Goal: Information Seeking & Learning: Find specific fact

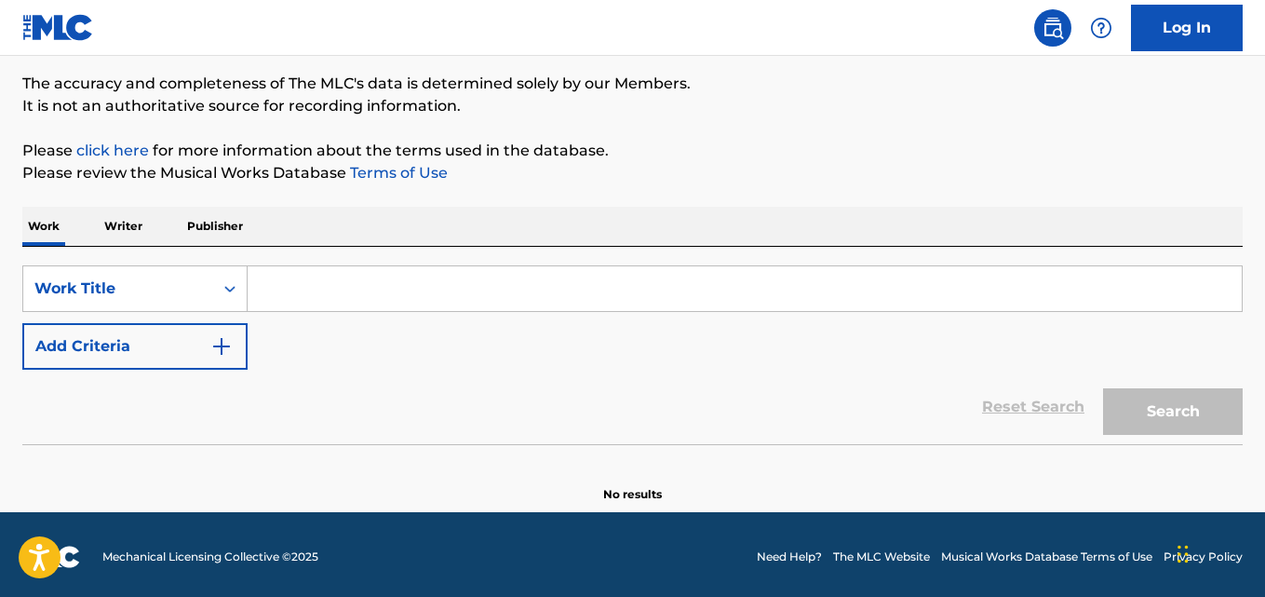
scroll to position [154, 0]
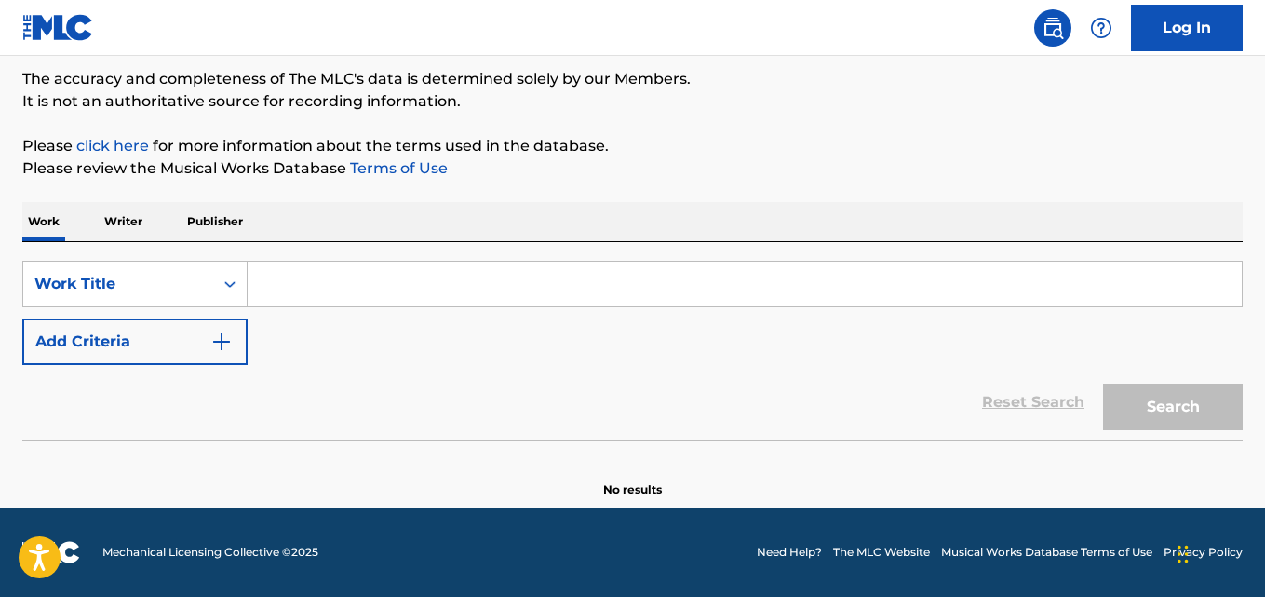
click at [427, 292] on input "Search Form" at bounding box center [745, 284] width 994 height 45
paste input "[PERSON_NAME]"
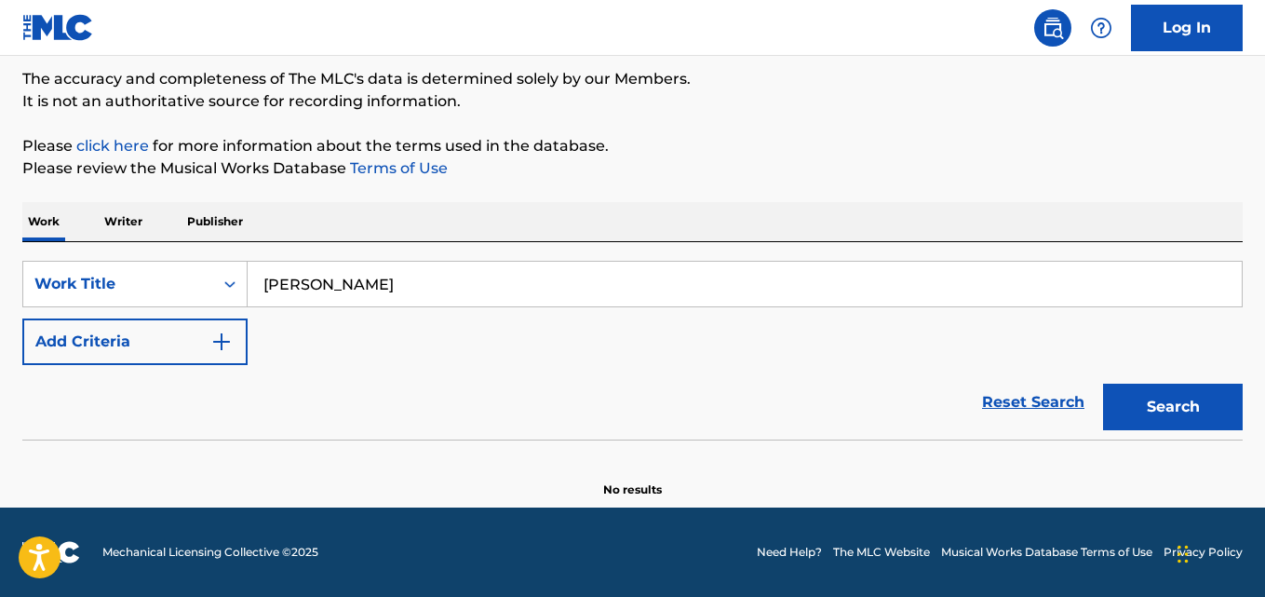
type input "[PERSON_NAME]"
click at [1149, 414] on button "Search" at bounding box center [1173, 407] width 140 height 47
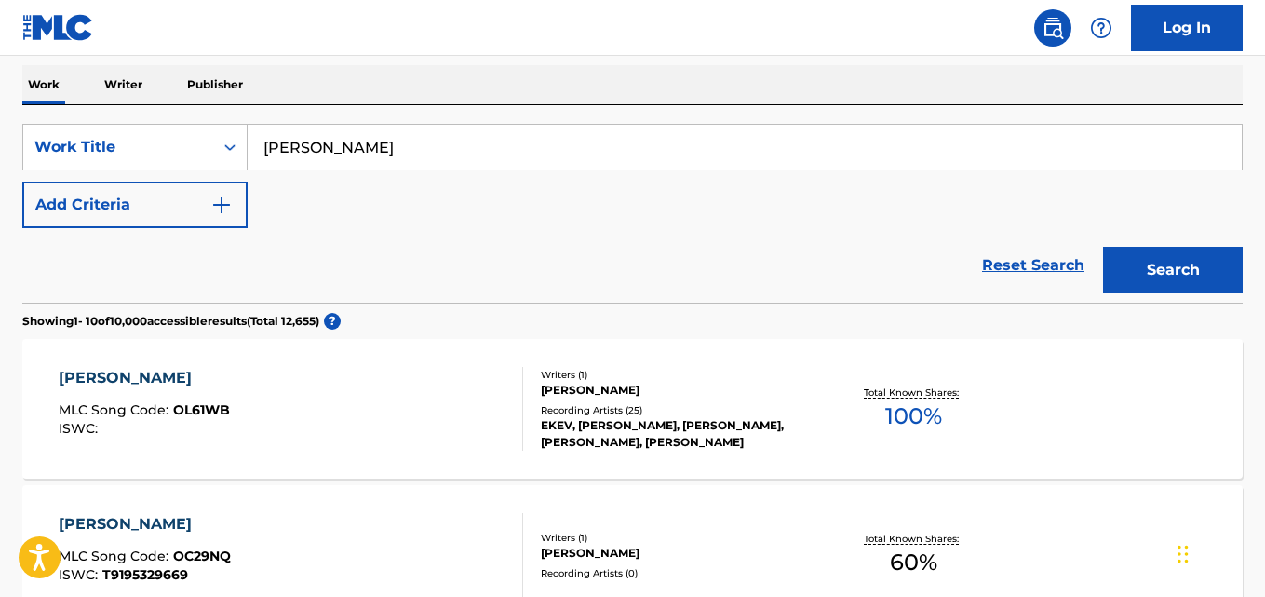
scroll to position [247, 0]
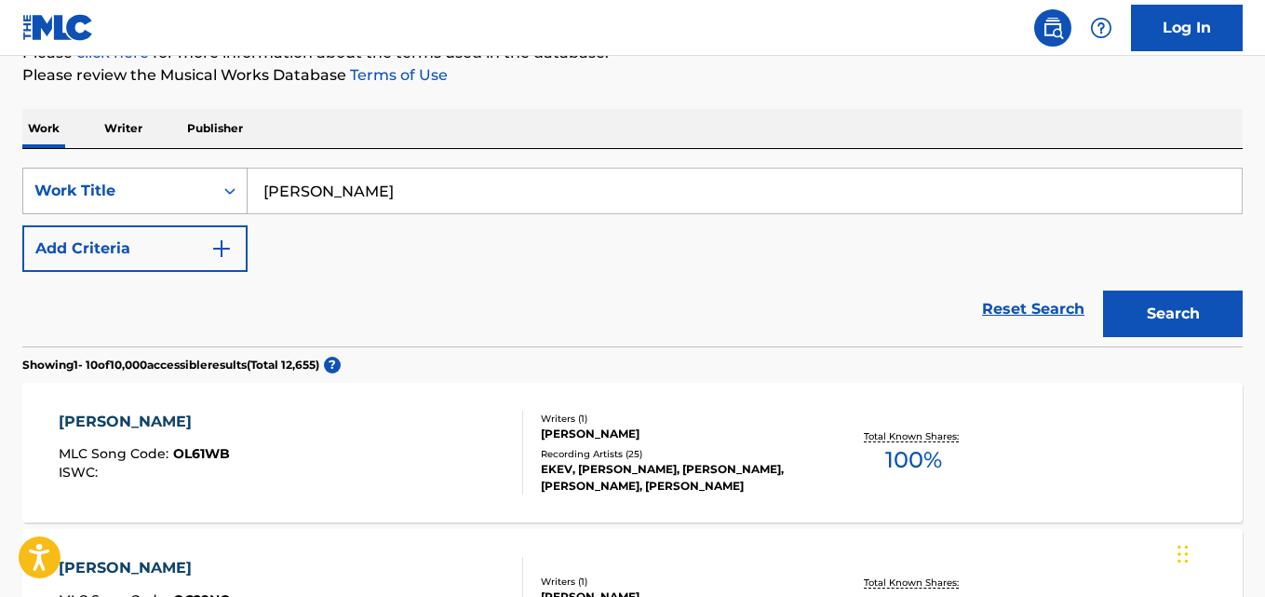
click at [227, 182] on icon "Search Form" at bounding box center [230, 191] width 19 height 19
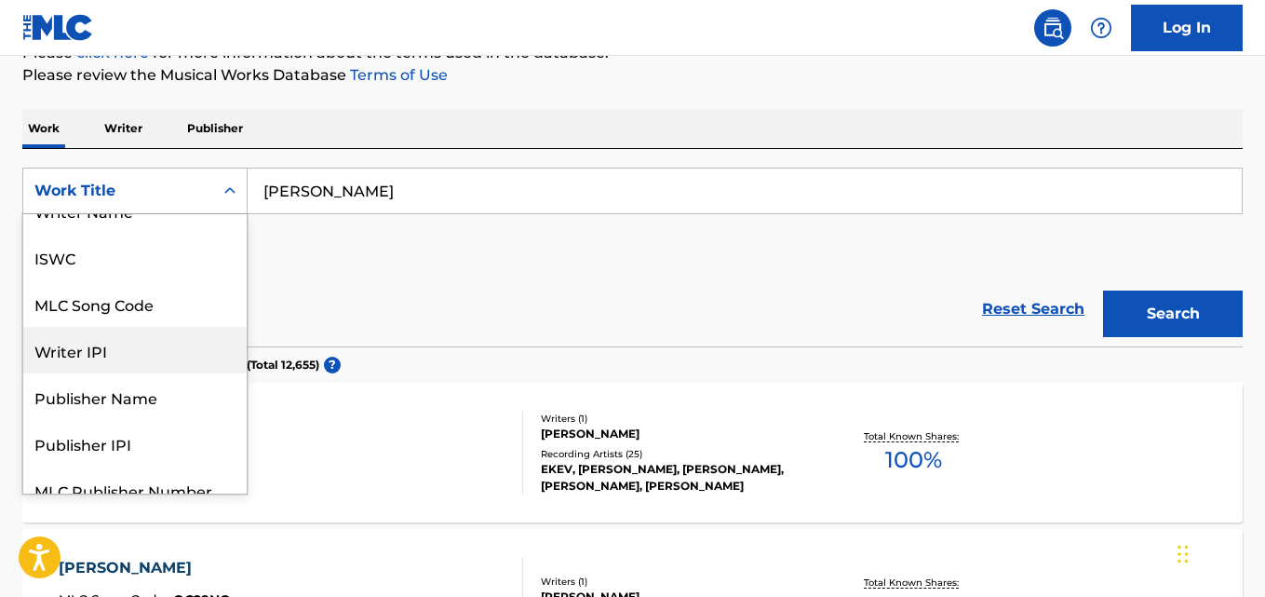
scroll to position [0, 0]
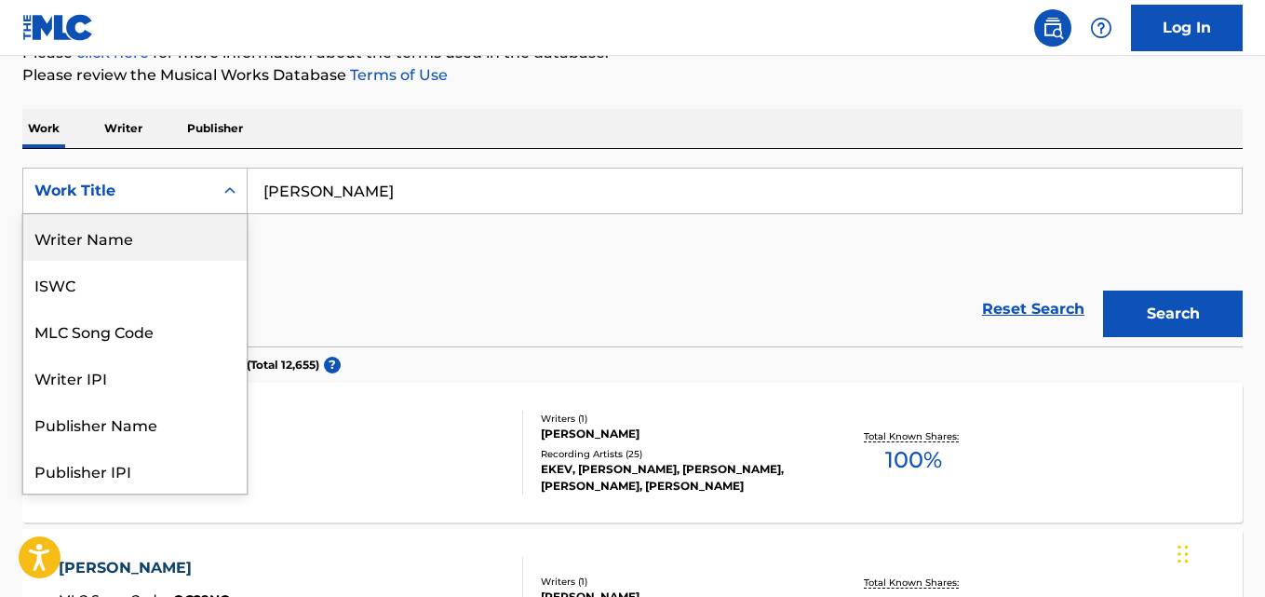
click at [176, 251] on div "Writer Name" at bounding box center [134, 237] width 223 height 47
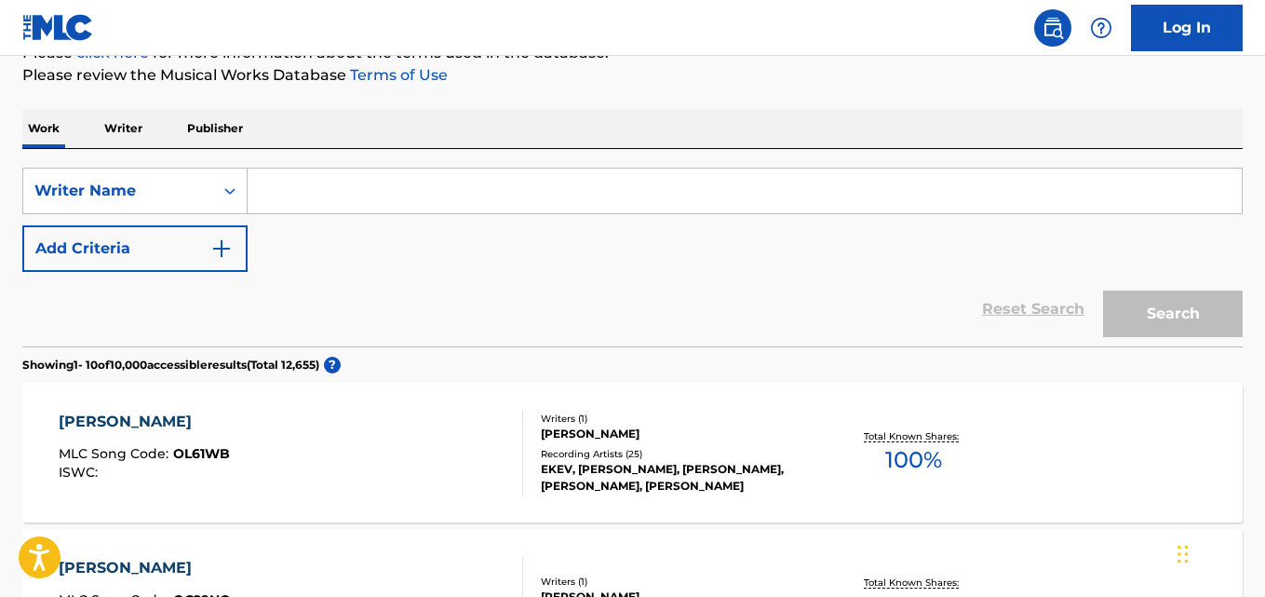
click at [380, 195] on input "Search Form" at bounding box center [745, 191] width 994 height 45
paste input "[PERSON_NAME]"
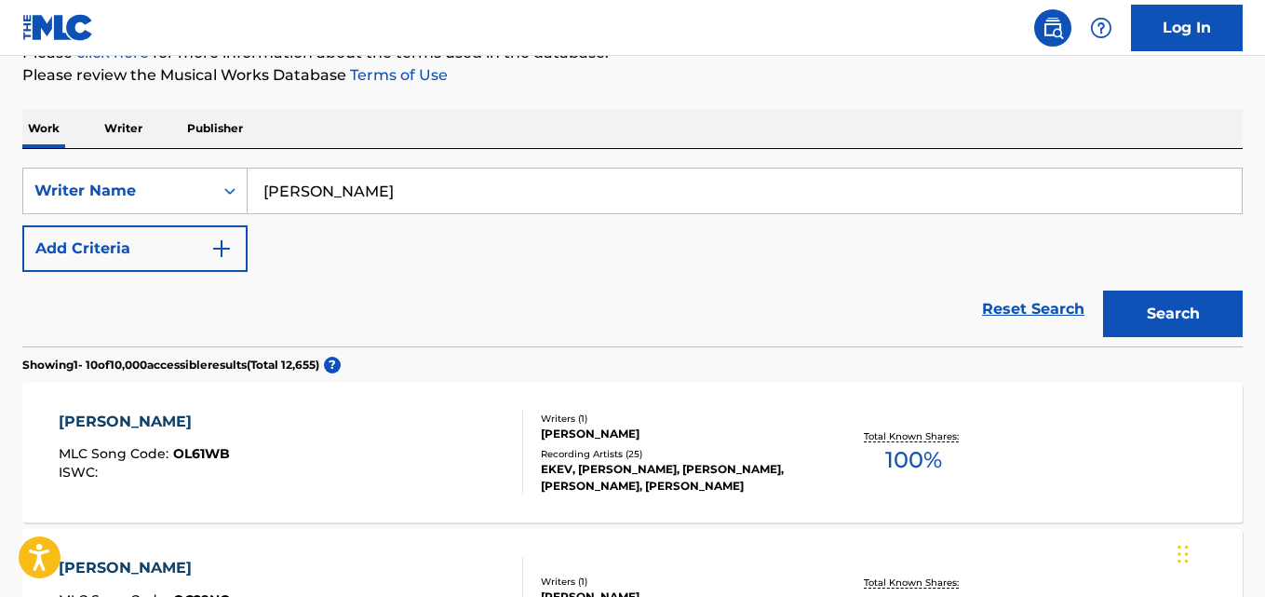
type input "[PERSON_NAME]"
click at [1162, 300] on button "Search" at bounding box center [1173, 313] width 140 height 47
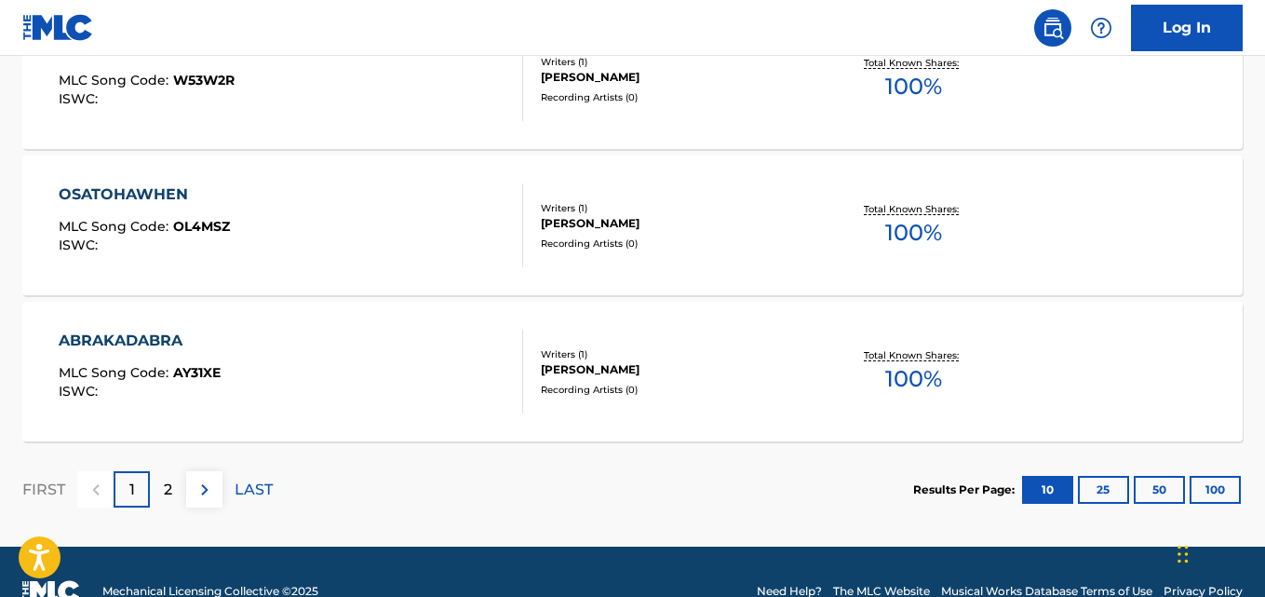
scroll to position [1682, 0]
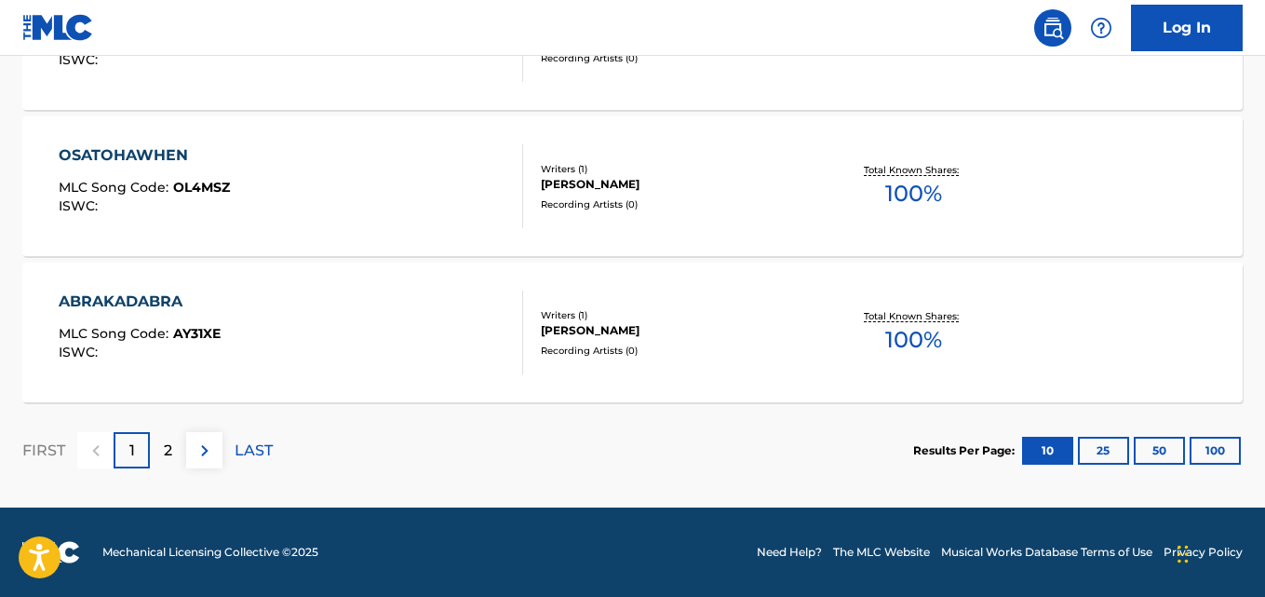
click at [166, 450] on p "2" at bounding box center [168, 450] width 8 height 22
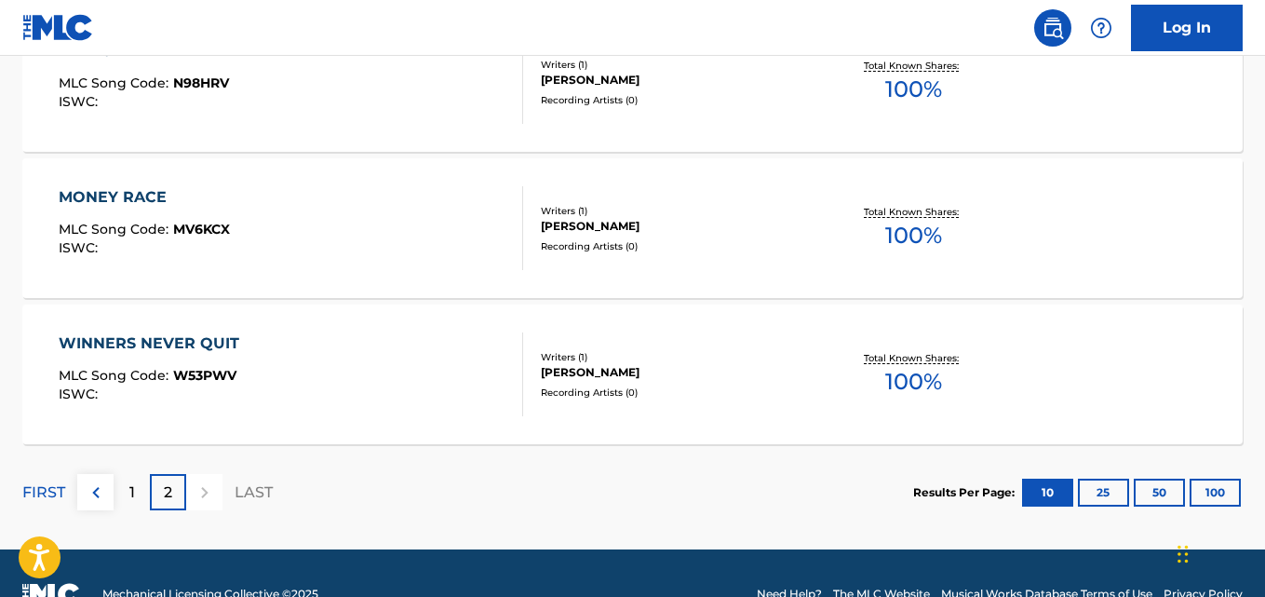
scroll to position [1244, 0]
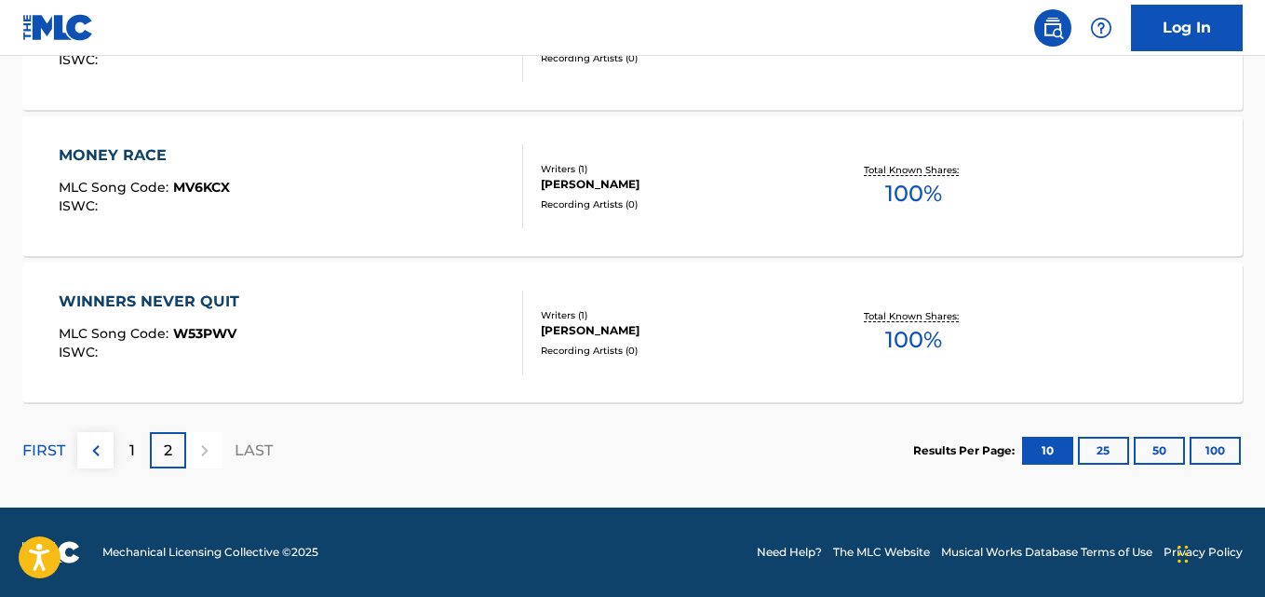
click at [127, 454] on div "1" at bounding box center [132, 450] width 36 height 36
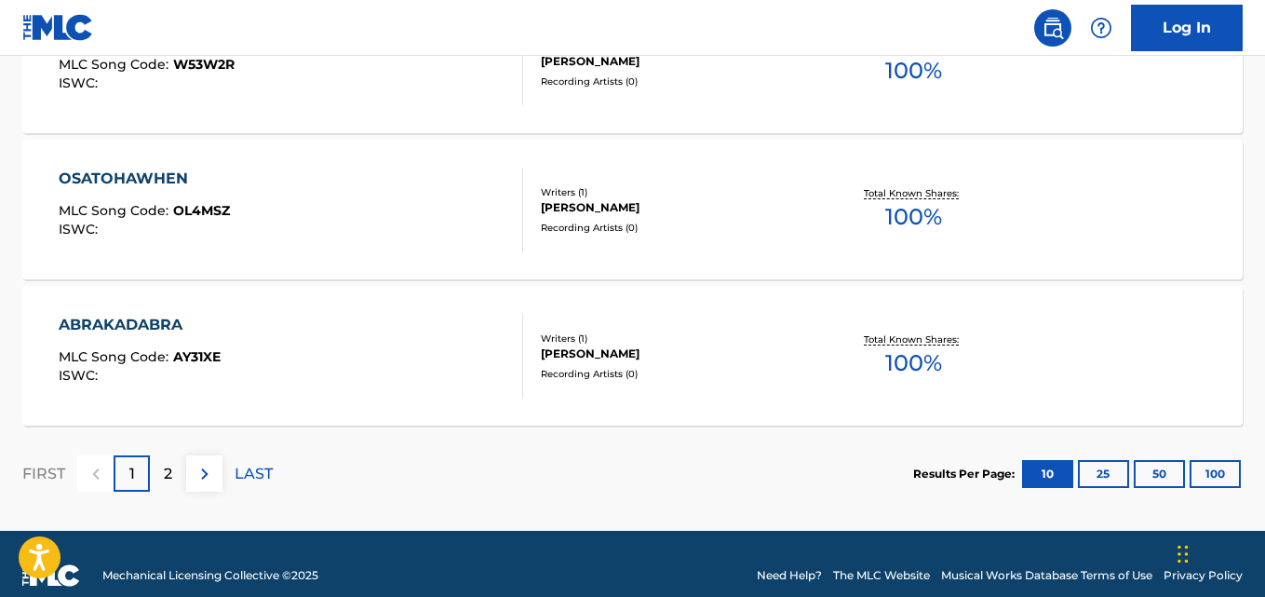
scroll to position [1682, 0]
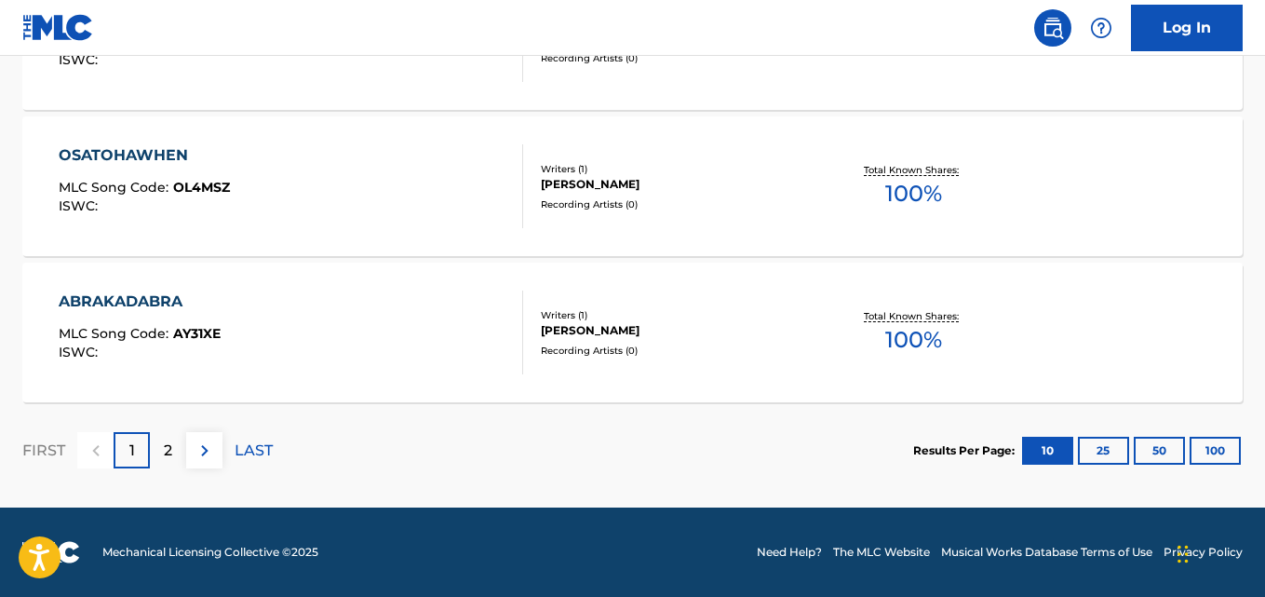
click at [180, 449] on div "2" at bounding box center [168, 450] width 36 height 36
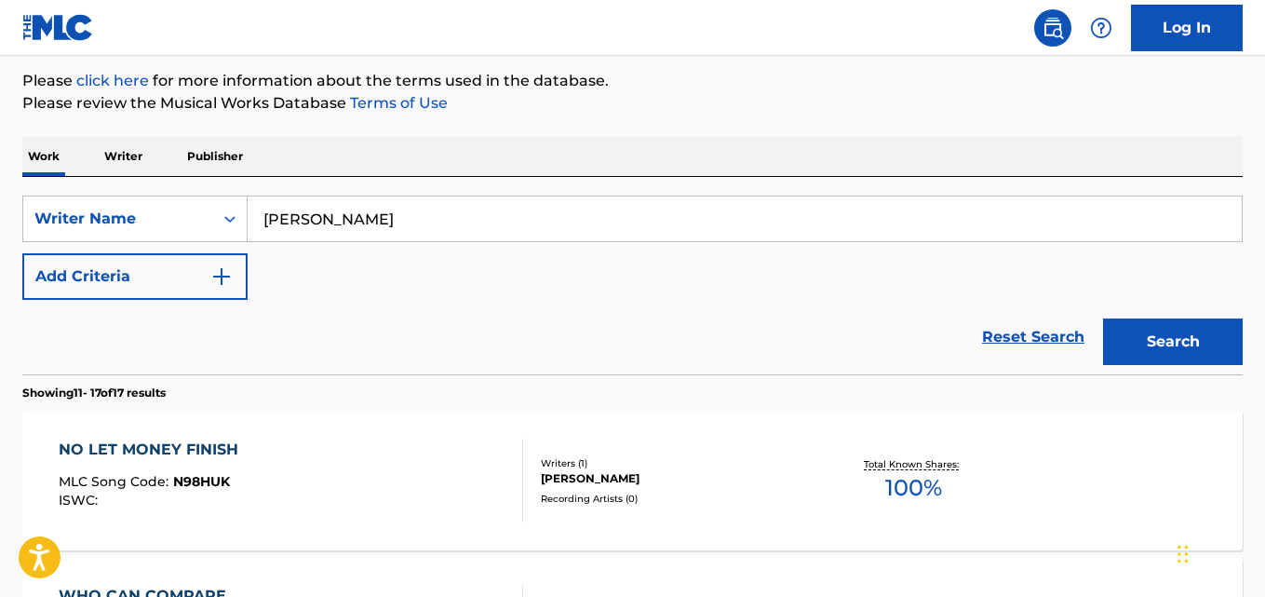
scroll to position [372, 0]
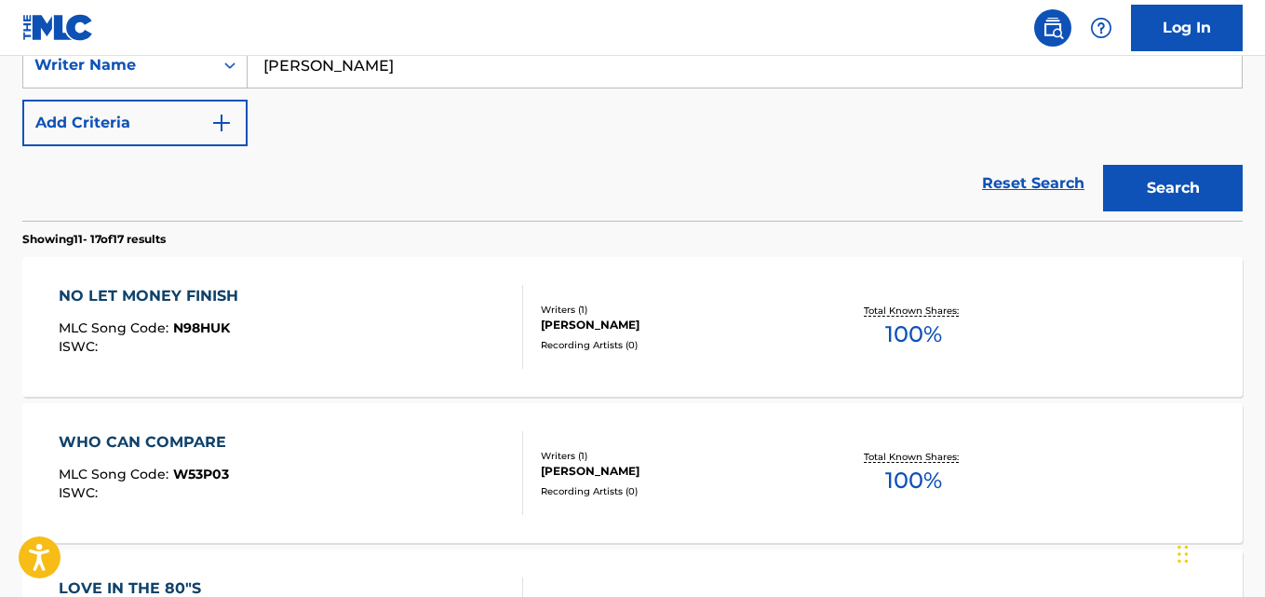
click at [343, 314] on div "NO LET MONEY FINISH MLC Song Code : N98HUK ISWC :" at bounding box center [291, 327] width 464 height 84
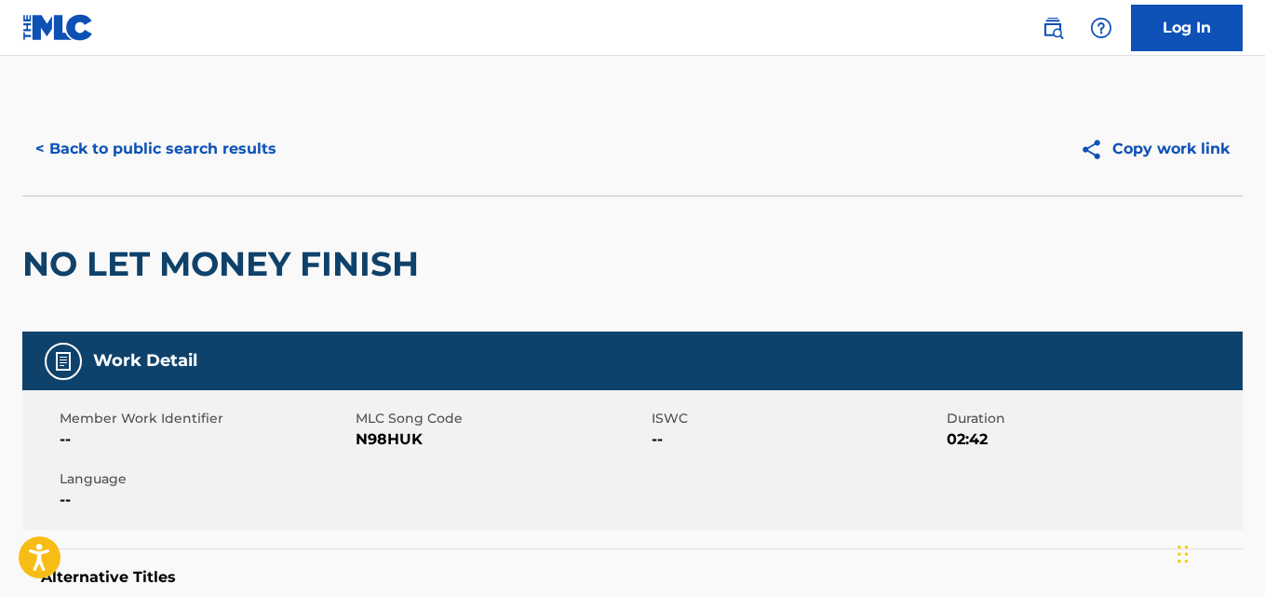
click at [117, 142] on button "< Back to public search results" at bounding box center [155, 149] width 267 height 47
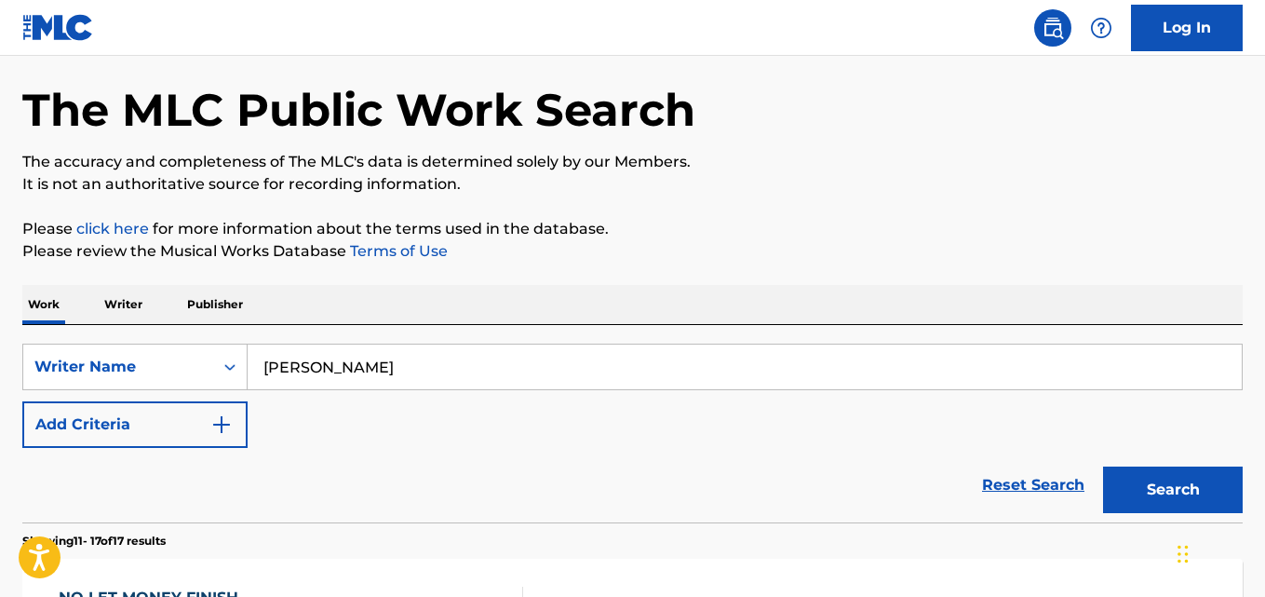
scroll to position [93, 0]
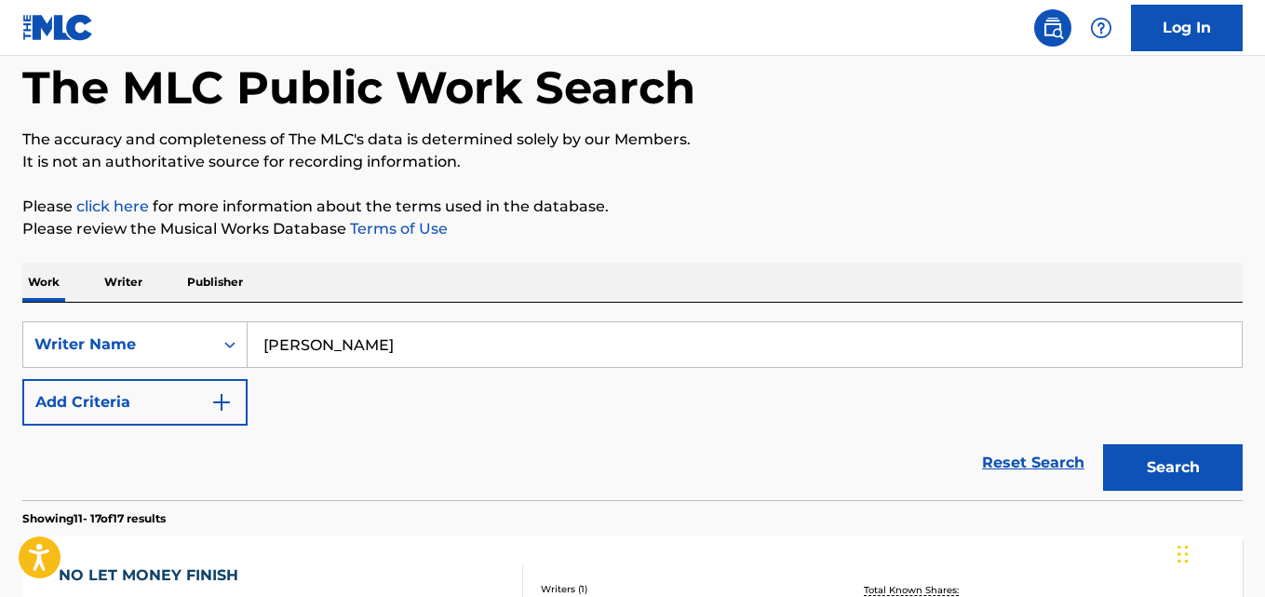
click at [391, 343] on input "[PERSON_NAME]" at bounding box center [745, 344] width 994 height 45
paste input "Blessings [PERSON_NAME]"
click at [460, 343] on input "Destiny Blessings [PERSON_NAME]" at bounding box center [745, 344] width 994 height 45
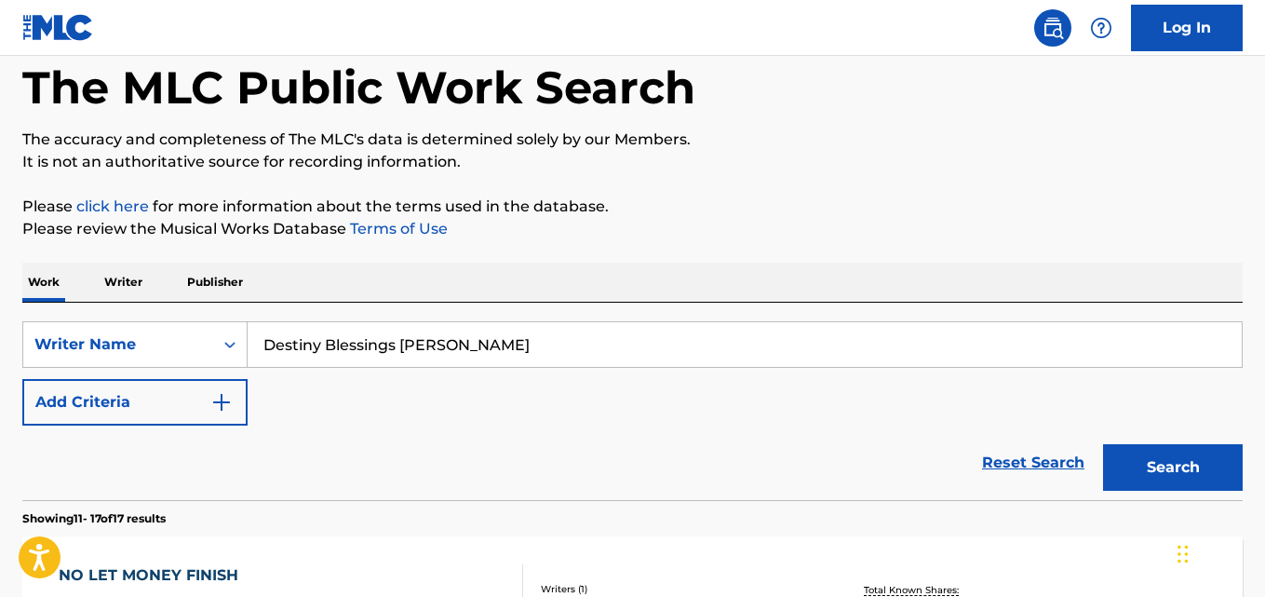
click at [460, 343] on input "Destiny Blessings [PERSON_NAME]" at bounding box center [745, 344] width 994 height 45
paste input "Search Form"
click at [1147, 455] on button "Search" at bounding box center [1173, 467] width 140 height 47
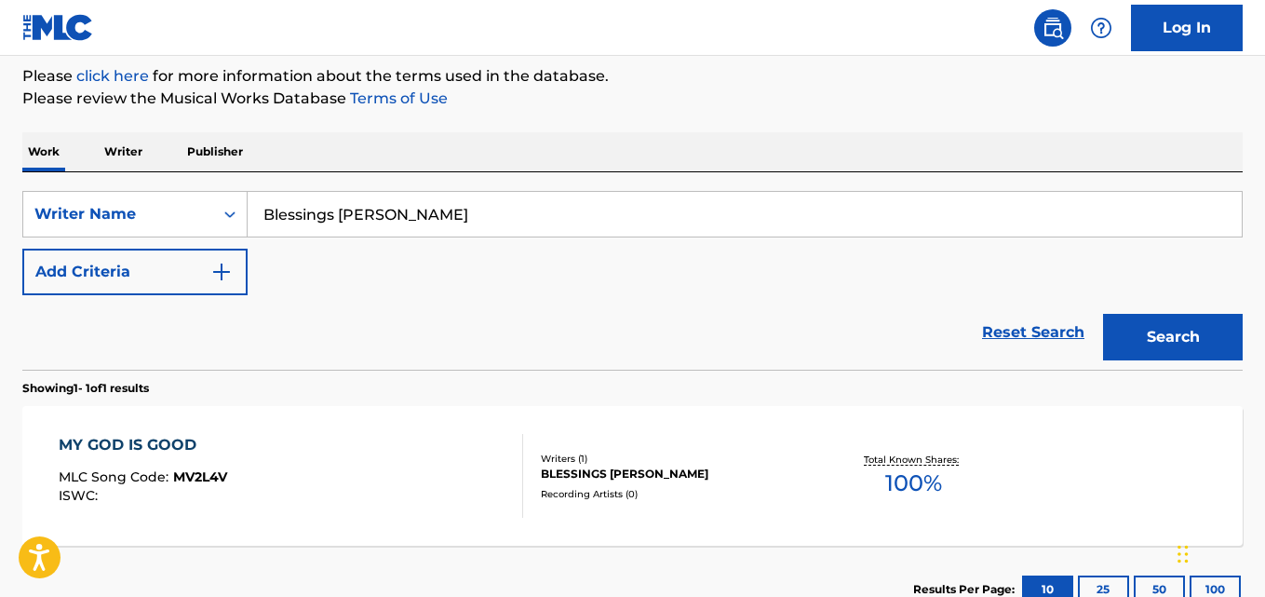
scroll to position [79, 0]
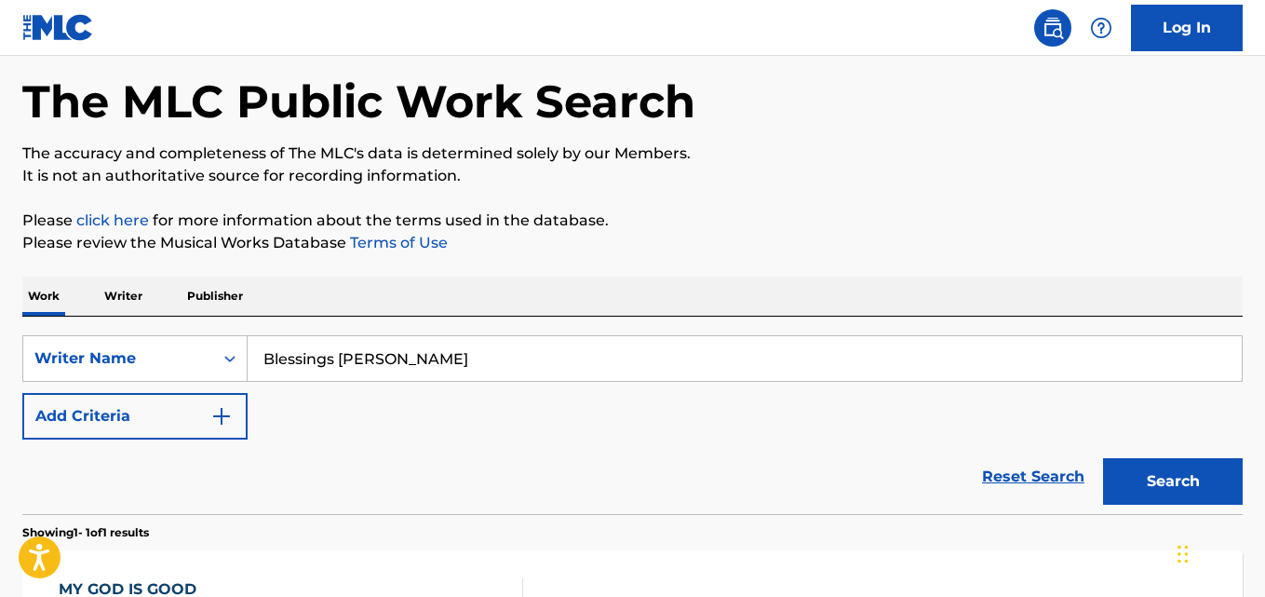
click at [496, 371] on input "Blessings [PERSON_NAME]" at bounding box center [745, 358] width 994 height 45
paste input "[PERSON_NAME]"
type input "[PERSON_NAME]"
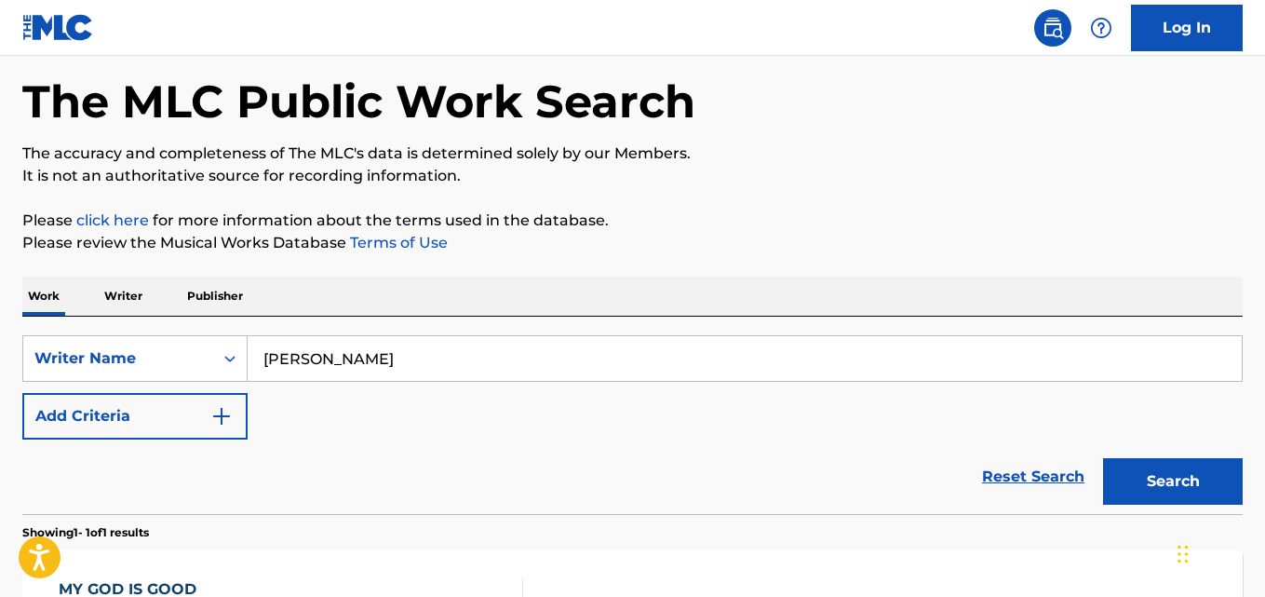
click at [1158, 477] on button "Search" at bounding box center [1173, 481] width 140 height 47
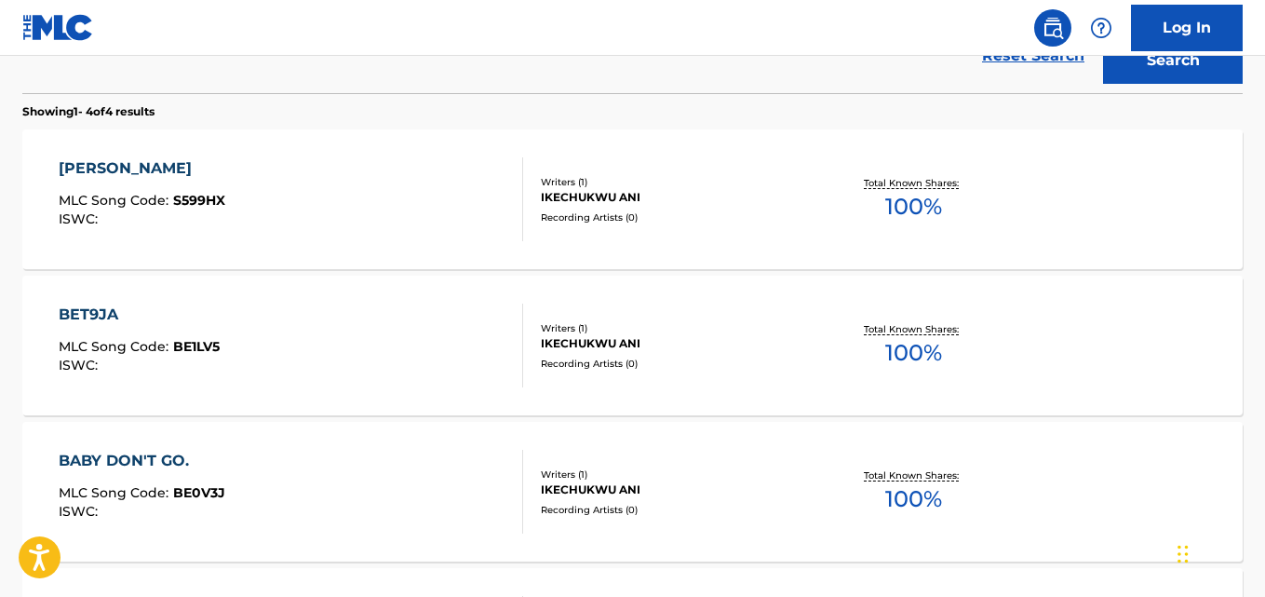
scroll to position [545, 0]
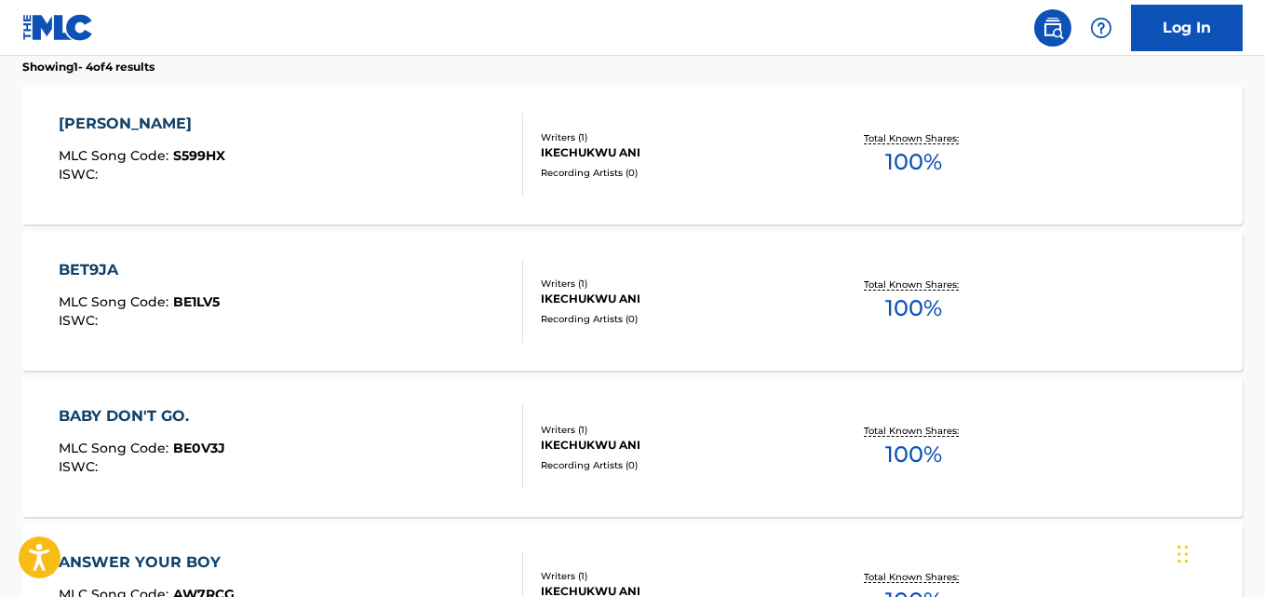
click at [139, 274] on div "BET9JA" at bounding box center [139, 270] width 161 height 22
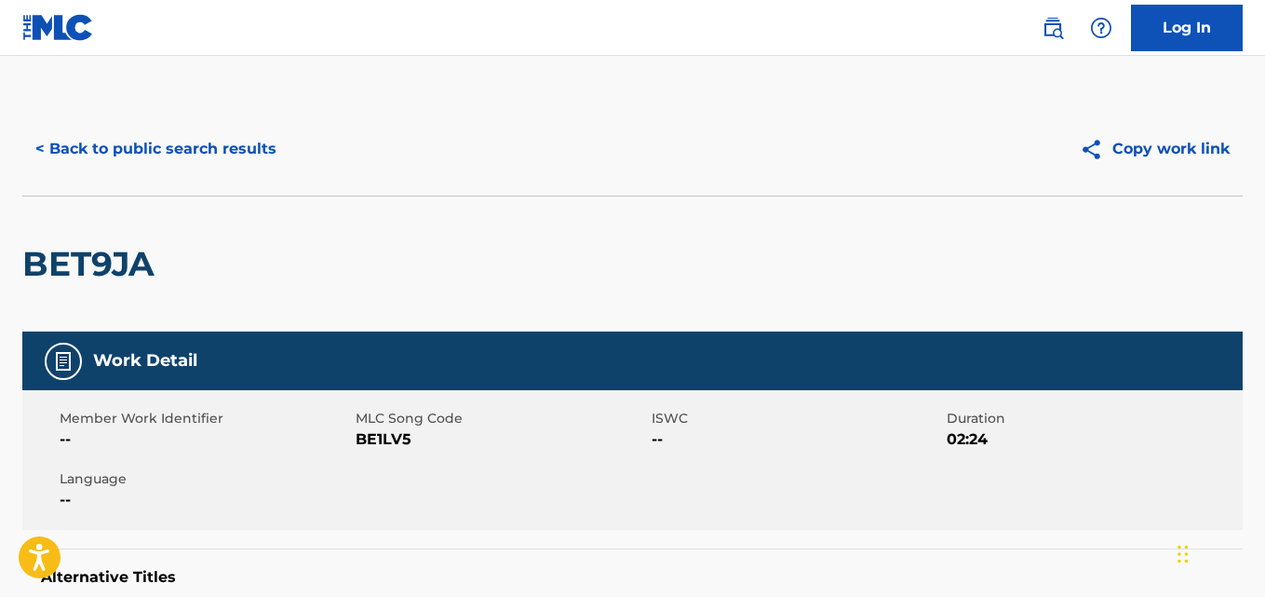
click at [65, 151] on button "< Back to public search results" at bounding box center [155, 149] width 267 height 47
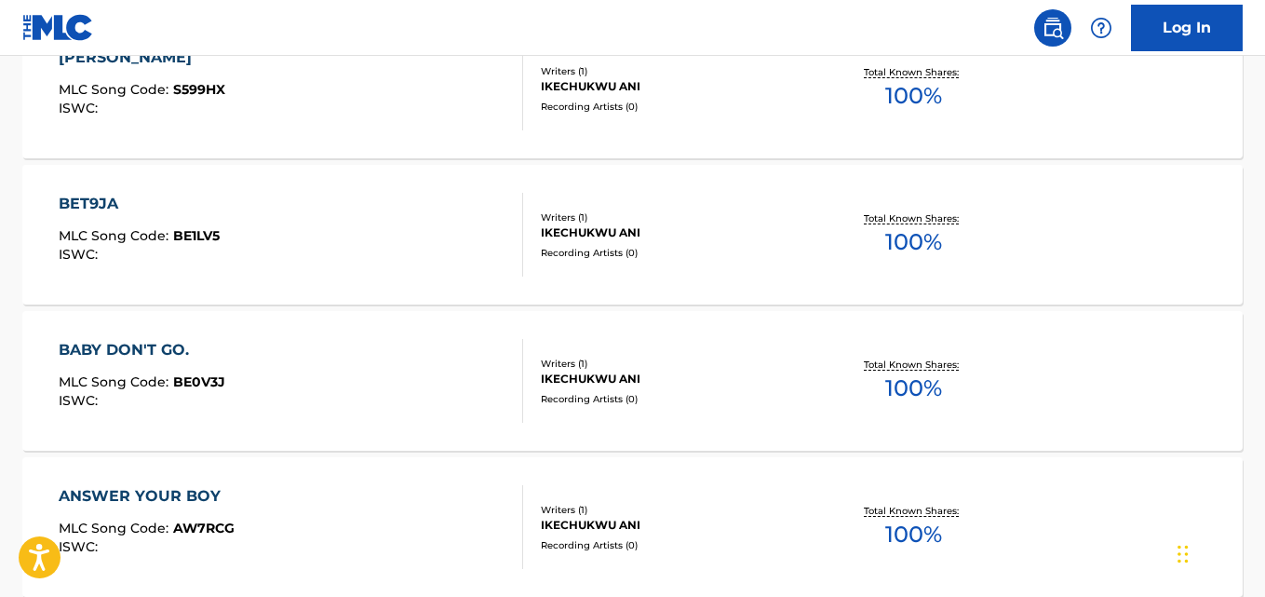
scroll to position [518, 0]
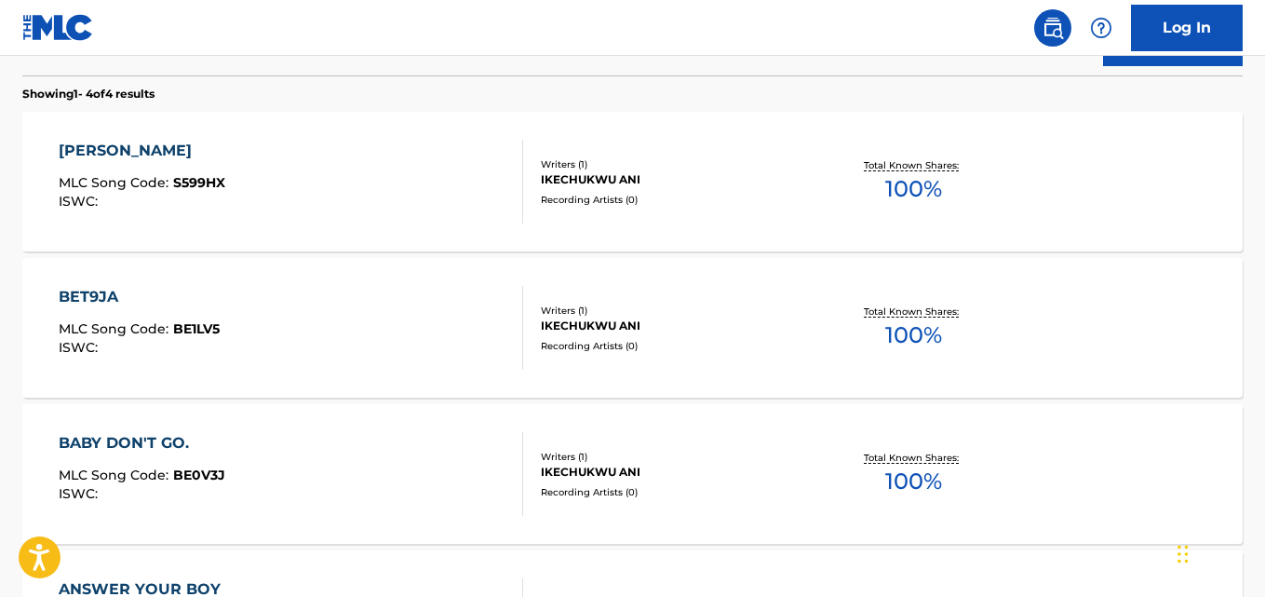
click at [252, 322] on div "BET9JA MLC Song Code : BE1LV5 ISWC :" at bounding box center [291, 328] width 464 height 84
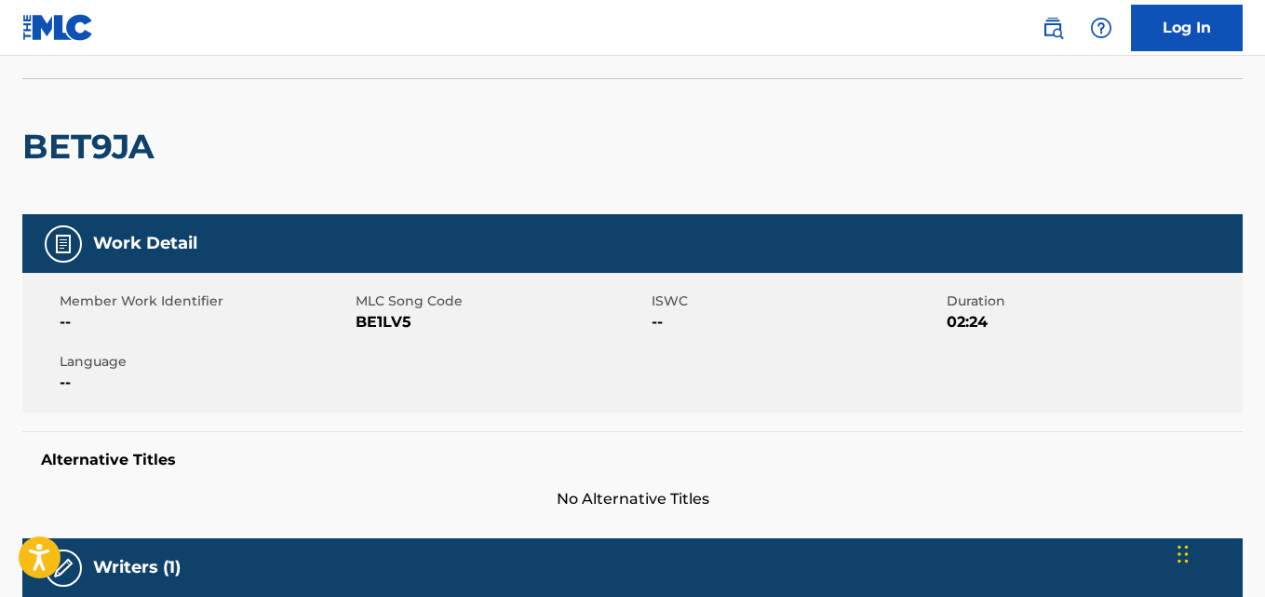
scroll to position [93, 0]
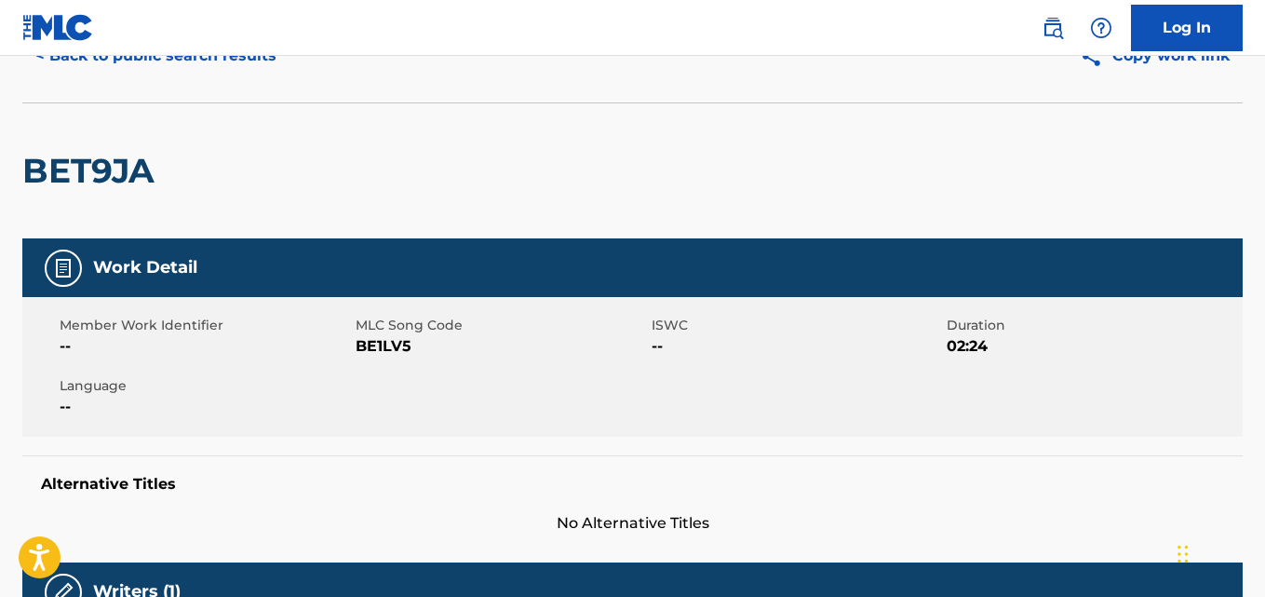
click at [229, 273] on div "Work Detail" at bounding box center [632, 267] width 1221 height 59
click at [58, 272] on img at bounding box center [63, 268] width 22 height 22
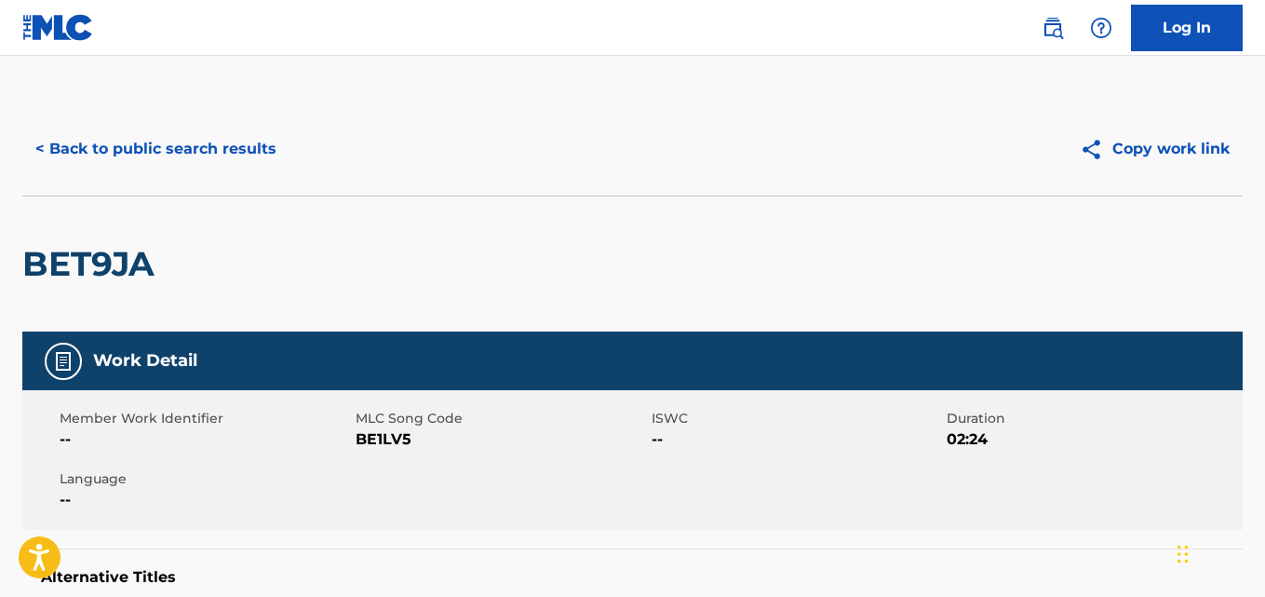
click at [398, 357] on div "Work Detail" at bounding box center [632, 360] width 1221 height 59
click at [181, 142] on button "< Back to public search results" at bounding box center [155, 149] width 267 height 47
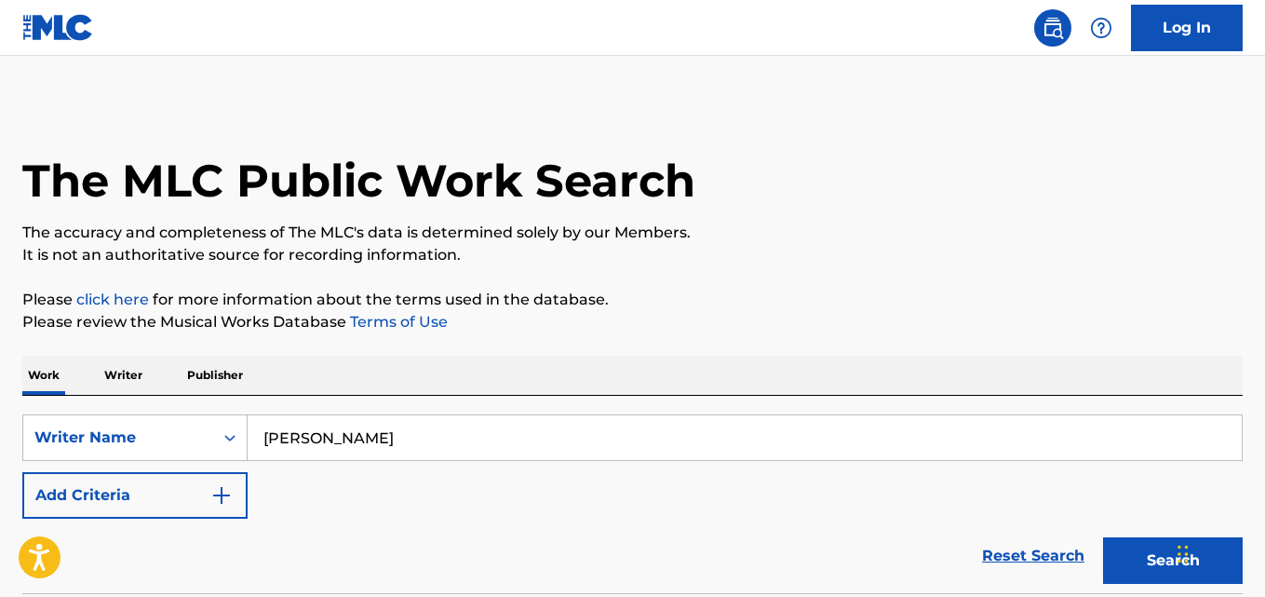
click at [345, 423] on input "[PERSON_NAME]" at bounding box center [745, 437] width 994 height 45
paste input "[PERSON_NAME]"
click at [1149, 550] on button "Search" at bounding box center [1173, 560] width 140 height 47
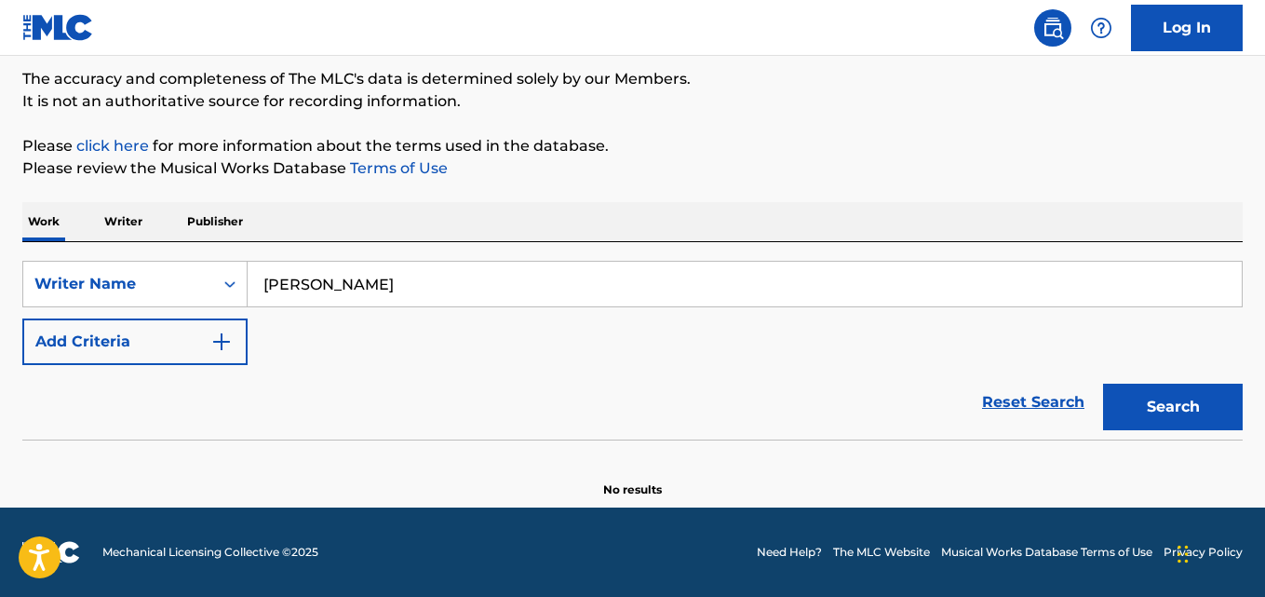
scroll to position [154, 0]
click at [1156, 408] on button "Search" at bounding box center [1173, 407] width 140 height 47
click at [1173, 415] on button "Search" at bounding box center [1173, 407] width 140 height 47
click at [508, 294] on input "[PERSON_NAME]" at bounding box center [745, 284] width 994 height 45
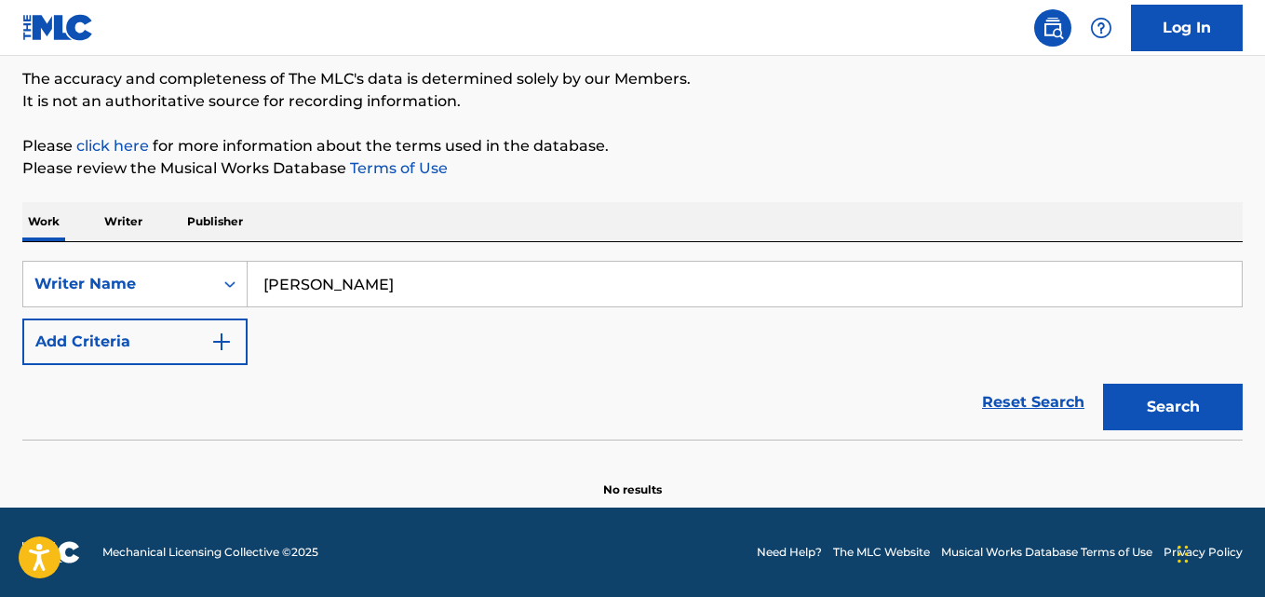
click at [508, 294] on input "[PERSON_NAME]" at bounding box center [745, 284] width 994 height 45
paste input "[PERSON_NAME]"
click at [1162, 410] on button "Search" at bounding box center [1173, 407] width 140 height 47
click at [1127, 421] on button "Search" at bounding box center [1173, 407] width 140 height 47
click at [358, 277] on input "[PERSON_NAME]" at bounding box center [745, 284] width 994 height 45
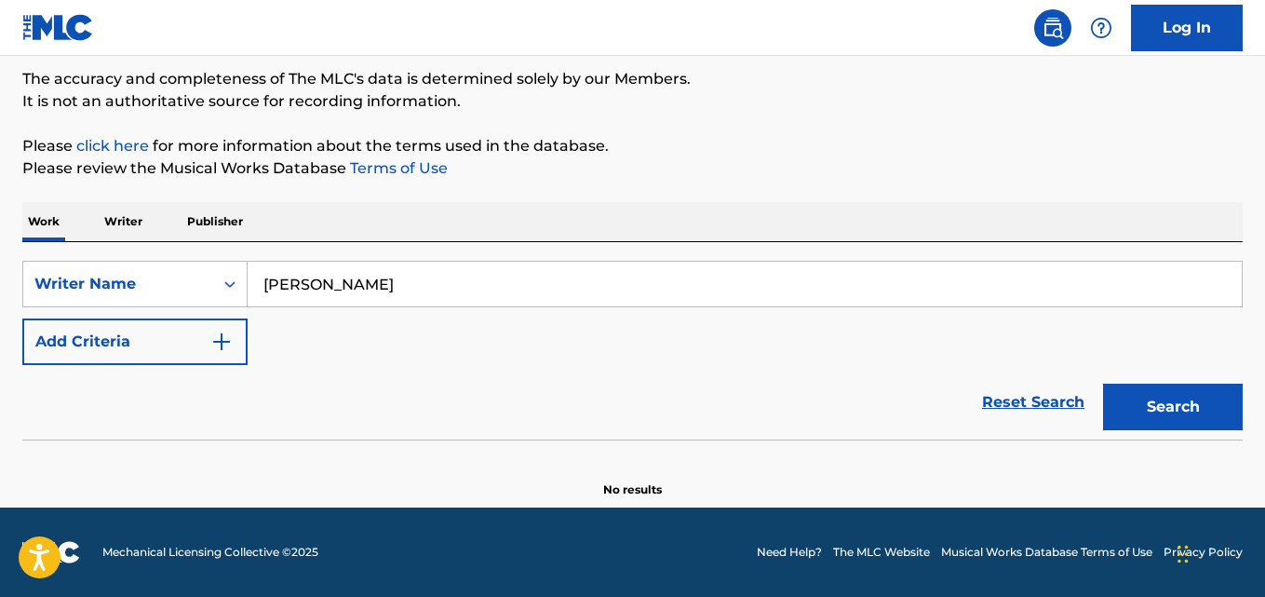
click at [358, 277] on input "[PERSON_NAME]" at bounding box center [745, 284] width 994 height 45
paste input "[PERSON_NAME]"
click at [1172, 415] on button "Search" at bounding box center [1173, 407] width 140 height 47
click at [1150, 416] on button "Search" at bounding box center [1173, 407] width 140 height 47
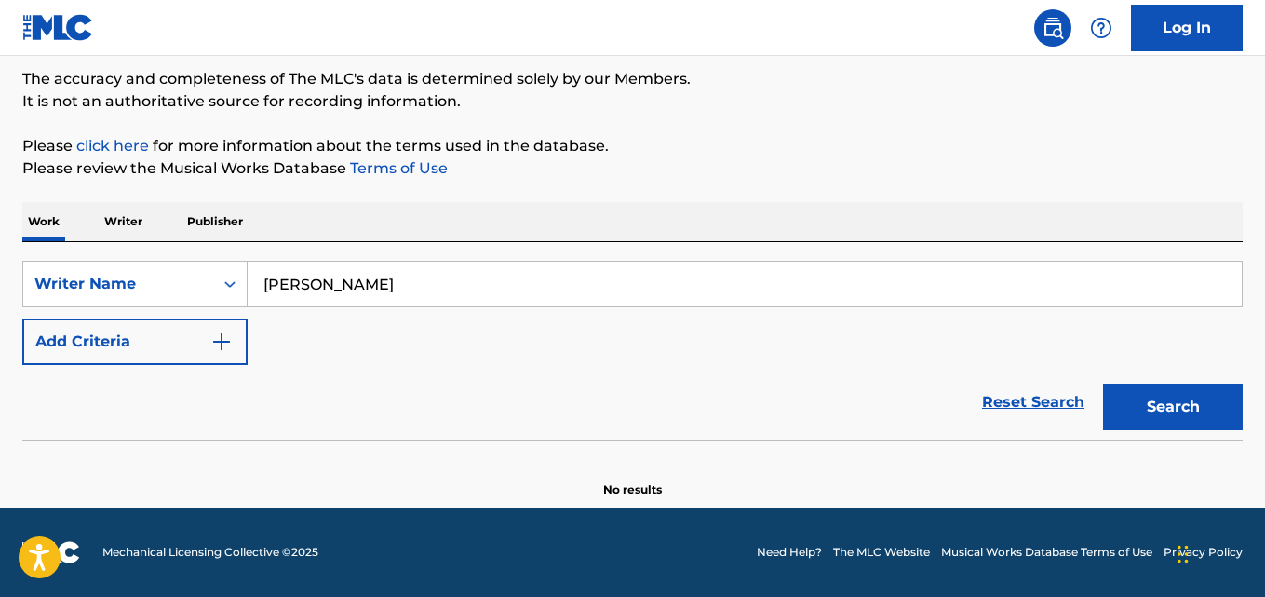
click at [501, 288] on input "[PERSON_NAME]" at bounding box center [745, 284] width 994 height 45
paste input "[PERSON_NAME]"
click at [1141, 422] on button "Search" at bounding box center [1173, 407] width 140 height 47
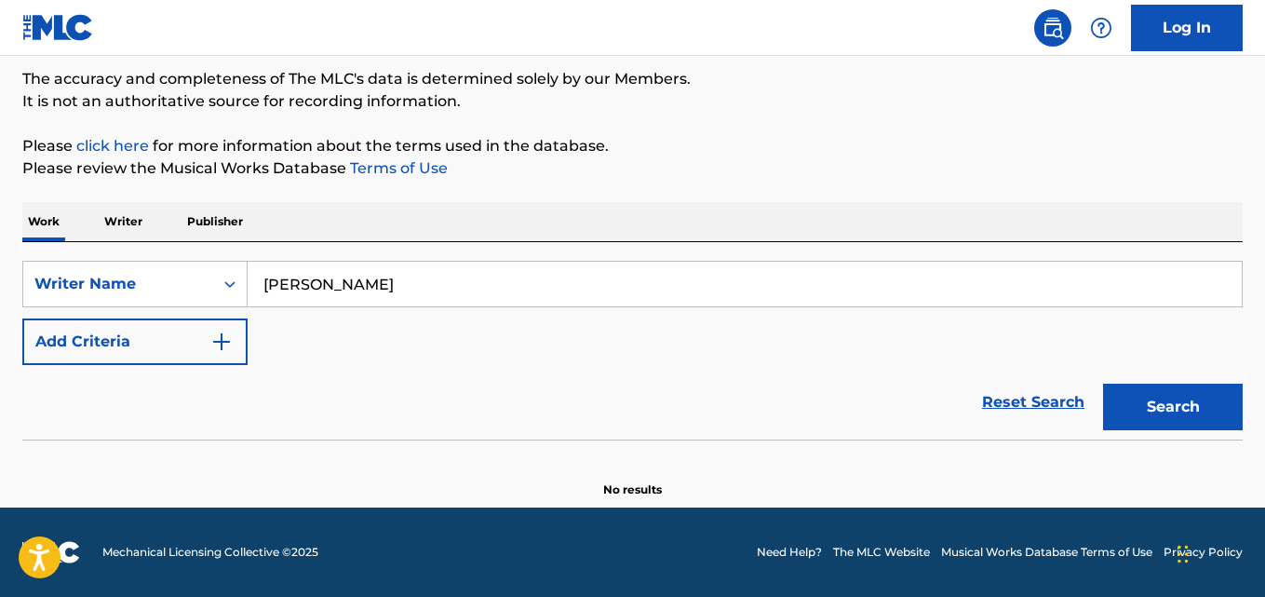
click at [574, 283] on input "[PERSON_NAME]" at bounding box center [745, 284] width 994 height 45
paste input "[PERSON_NAME]"
type input "[PERSON_NAME]"
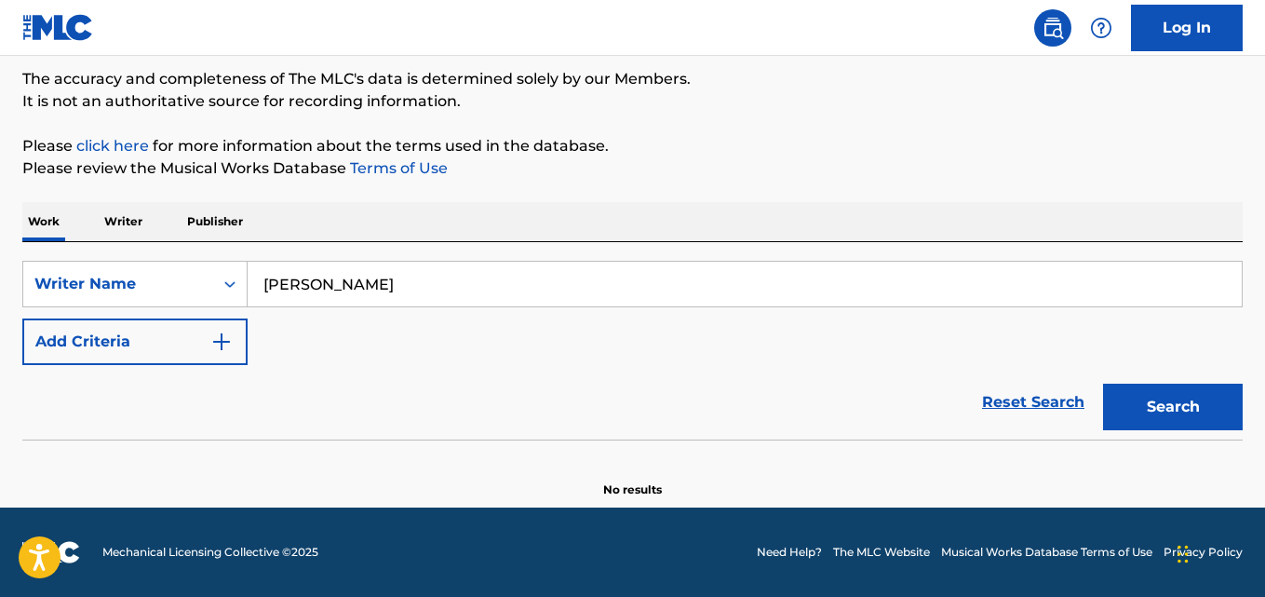
click at [1142, 411] on button "Search" at bounding box center [1173, 407] width 140 height 47
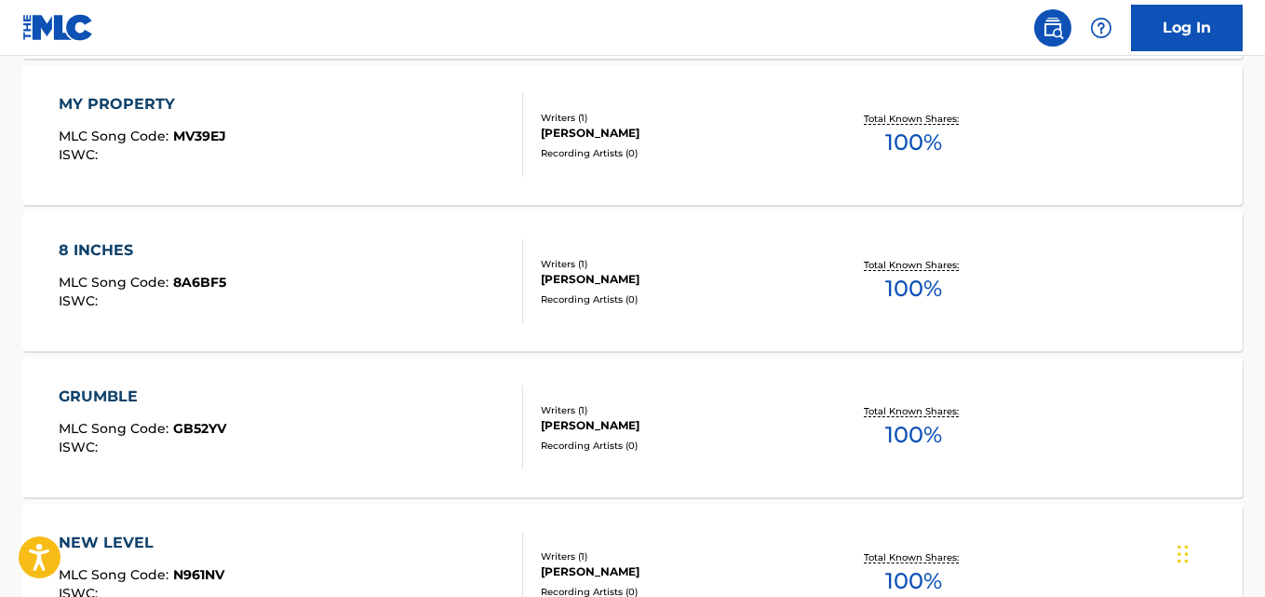
scroll to position [1178, 0]
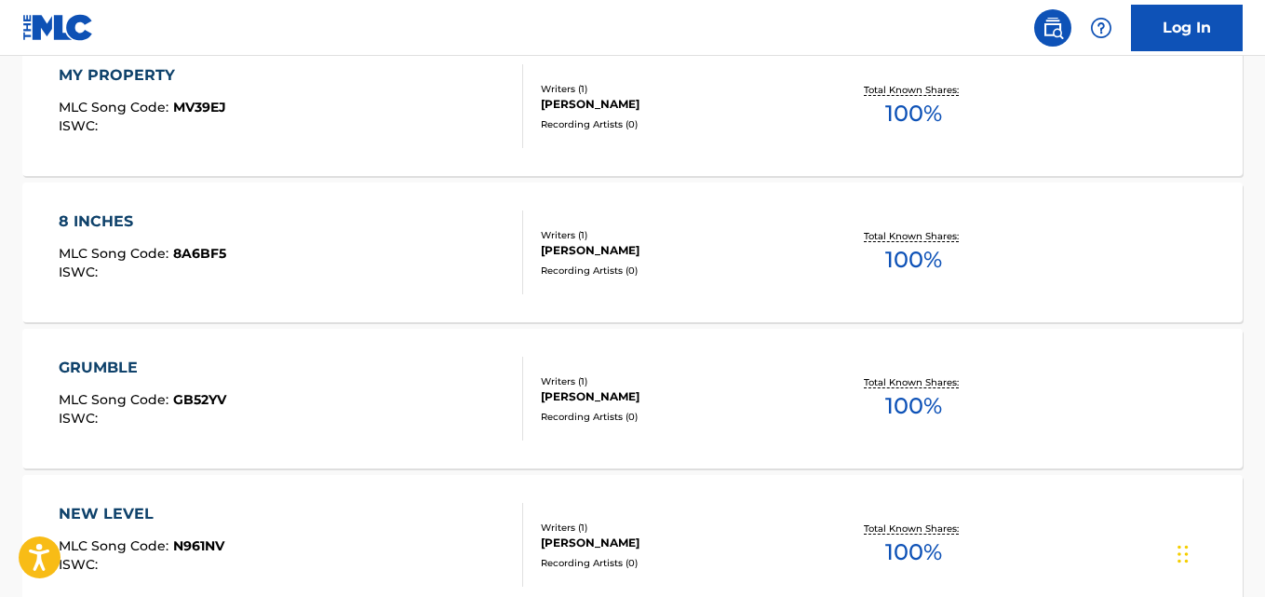
click at [439, 253] on div "8 INCHES MLC Song Code : 8A6BF5 ISWC :" at bounding box center [291, 252] width 464 height 84
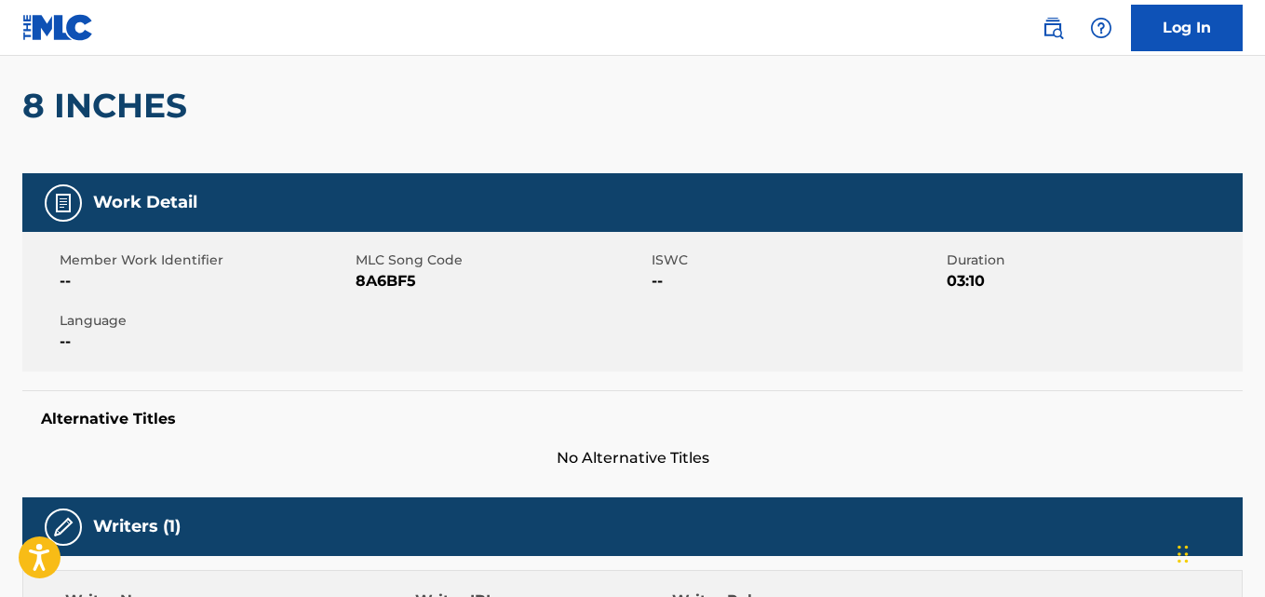
scroll to position [128, 0]
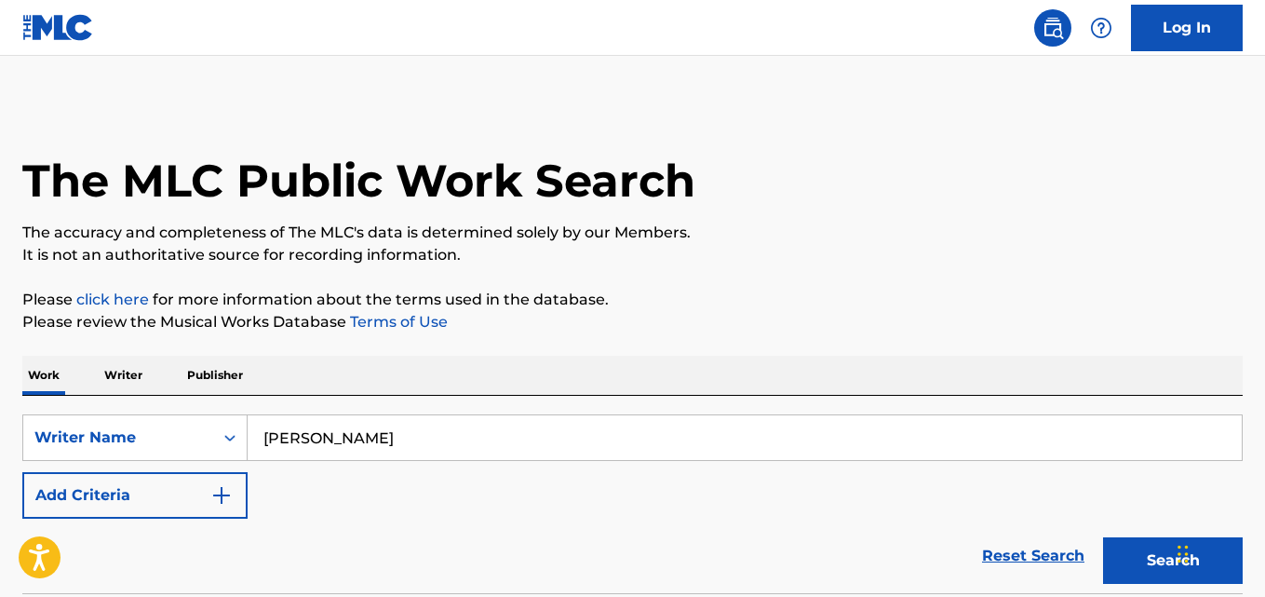
click at [469, 446] on input "[PERSON_NAME]" at bounding box center [745, 437] width 994 height 45
drag, startPoint x: 469, startPoint y: 446, endPoint x: 607, endPoint y: 516, distance: 154.5
click at [471, 446] on input "[PERSON_NAME]" at bounding box center [745, 437] width 994 height 45
paste input "[PERSON_NAME]"
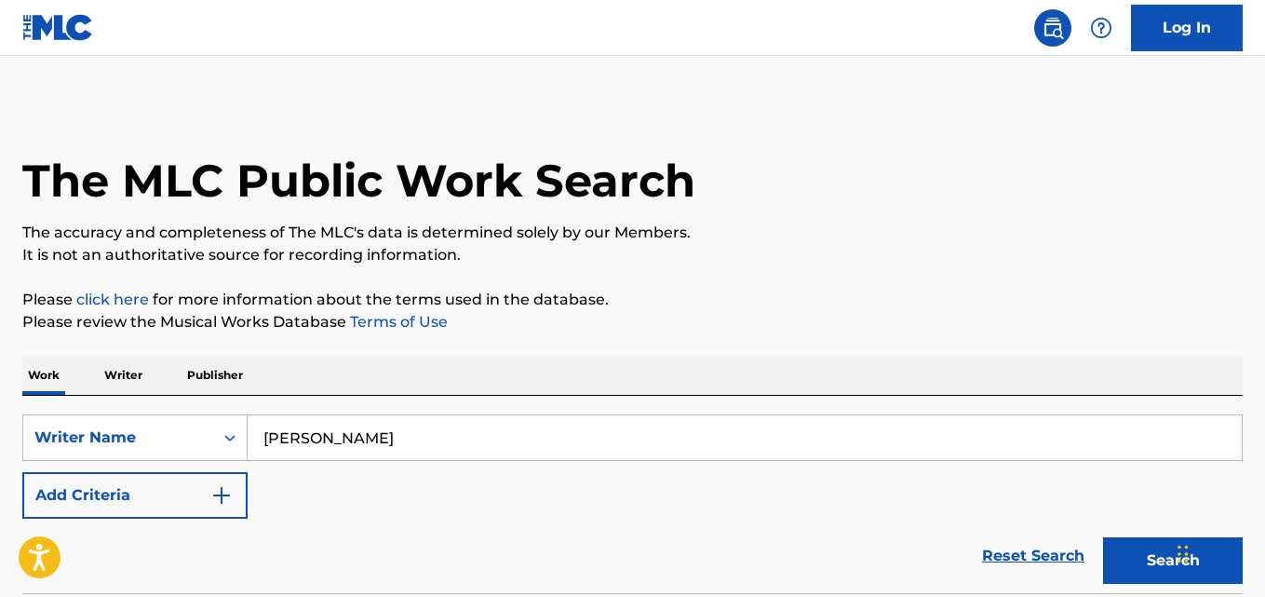
click at [1144, 561] on button "Search" at bounding box center [1173, 560] width 140 height 47
click at [480, 435] on input "[PERSON_NAME]" at bounding box center [745, 437] width 994 height 45
drag, startPoint x: 480, startPoint y: 435, endPoint x: 658, endPoint y: 486, distance: 185.1
click at [483, 439] on input "[PERSON_NAME]" at bounding box center [745, 437] width 994 height 45
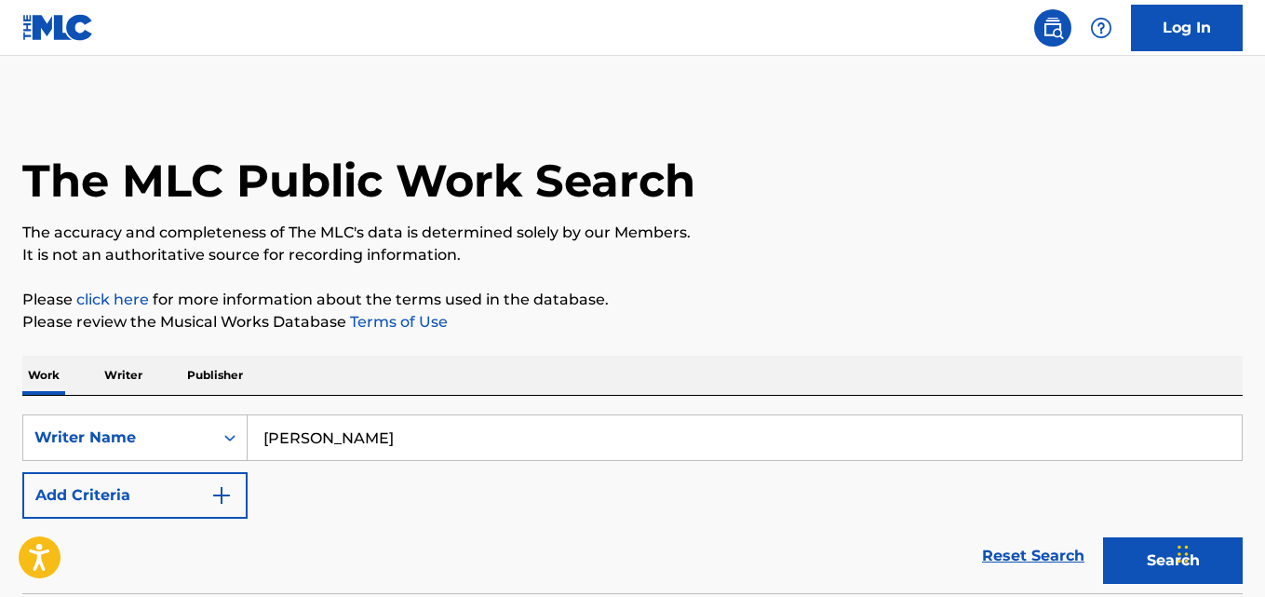
paste input "Blessing fabusiwa"
click at [1129, 552] on button "Search" at bounding box center [1173, 560] width 140 height 47
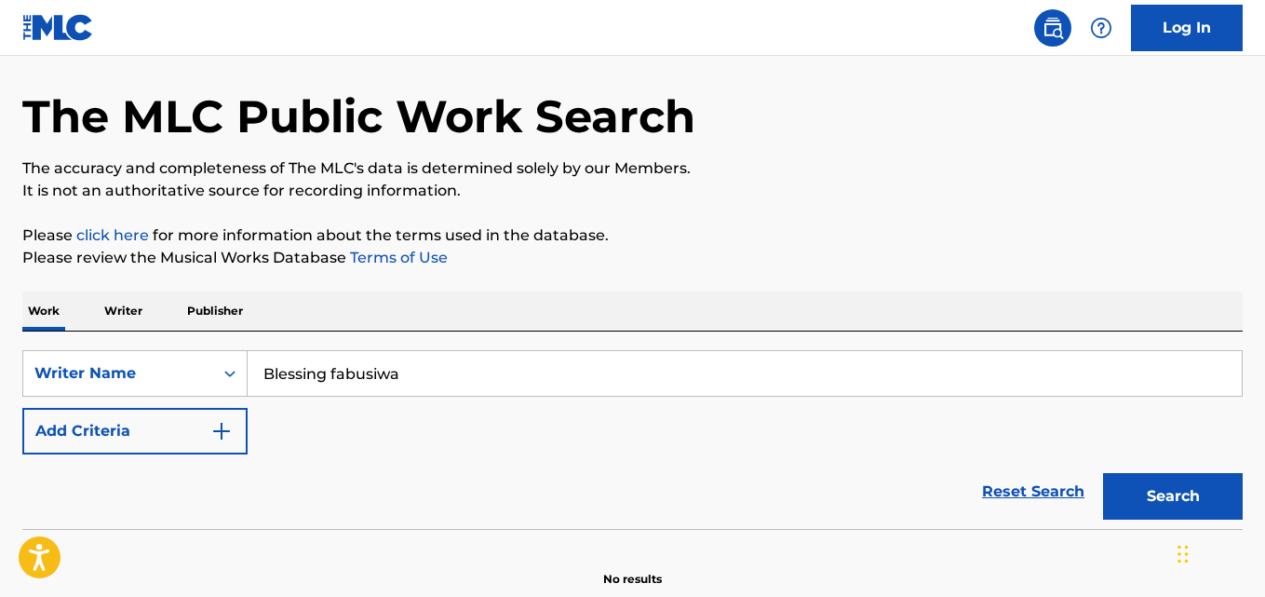
scroll to position [154, 0]
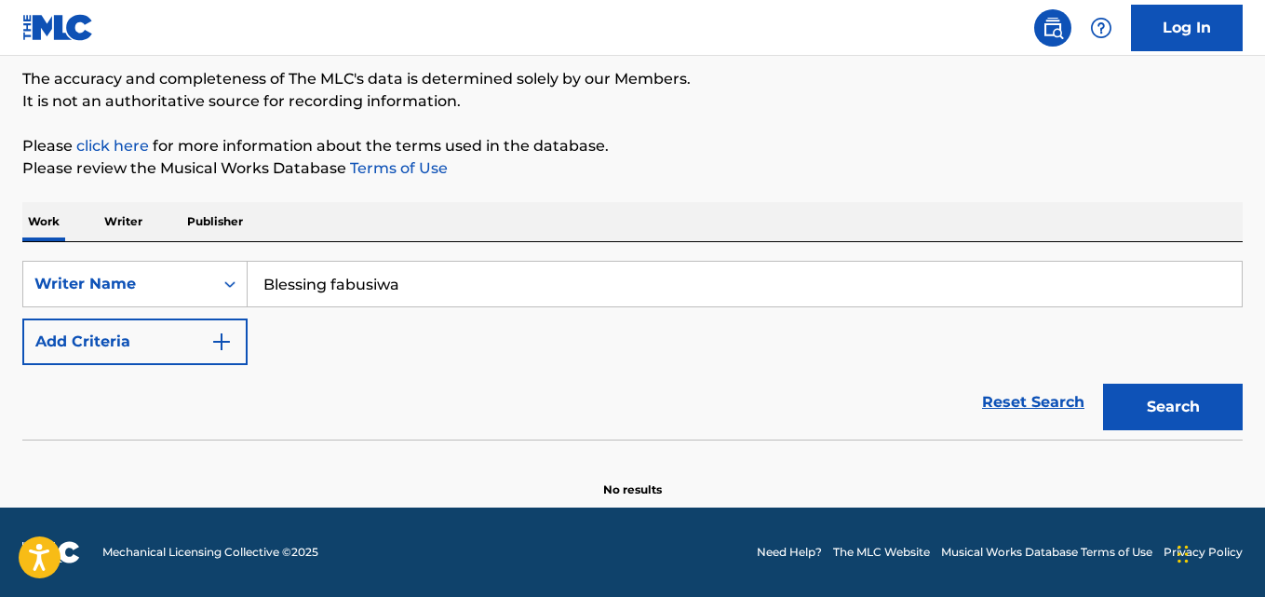
click at [1171, 401] on button "Search" at bounding box center [1173, 407] width 140 height 47
click at [1174, 410] on button "Search" at bounding box center [1173, 407] width 140 height 47
click at [493, 280] on input "Blessing fabusiwa" at bounding box center [745, 284] width 994 height 45
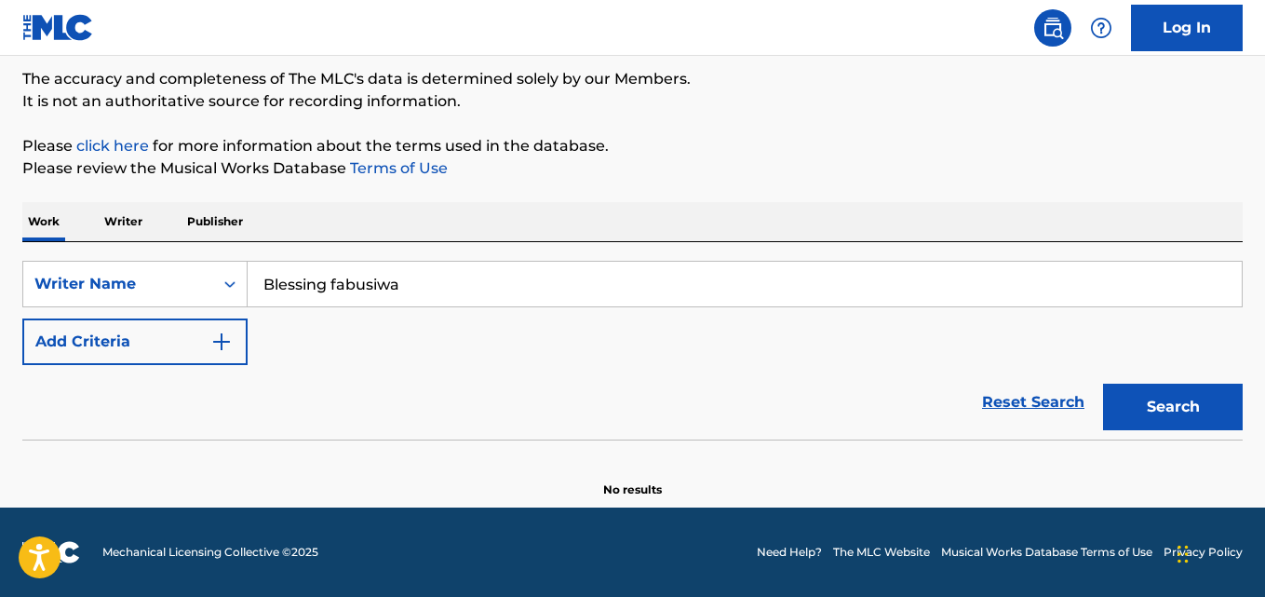
paste input "[PERSON_NAME]"
type input "[PERSON_NAME]"
click at [1170, 401] on button "Search" at bounding box center [1173, 407] width 140 height 47
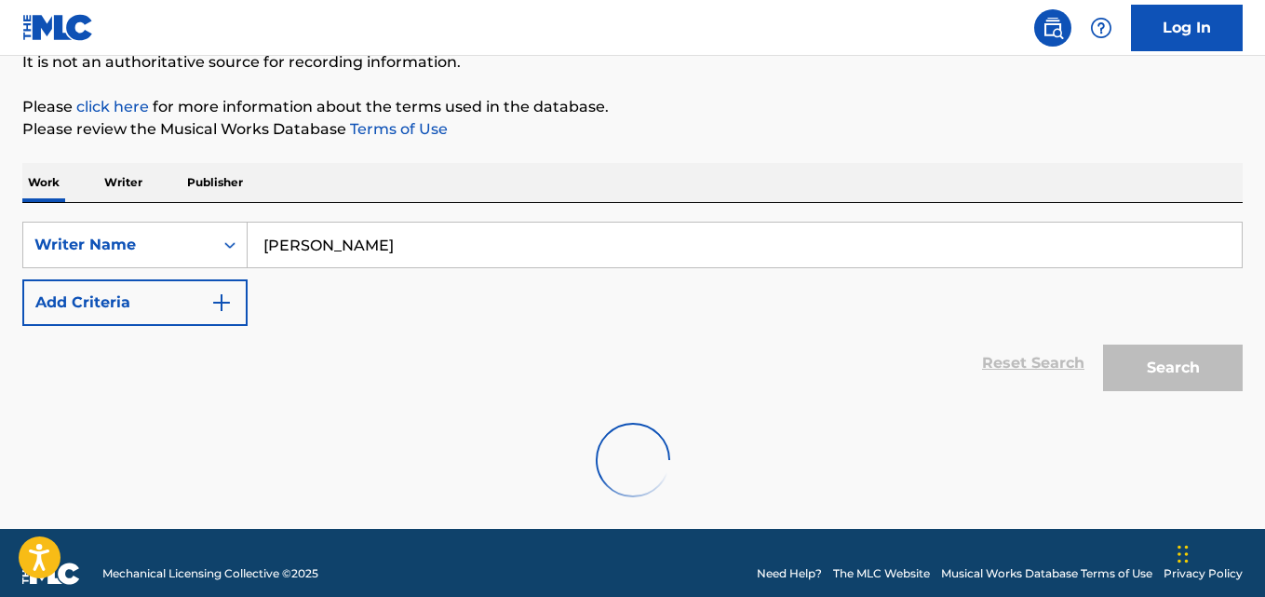
scroll to position [214, 0]
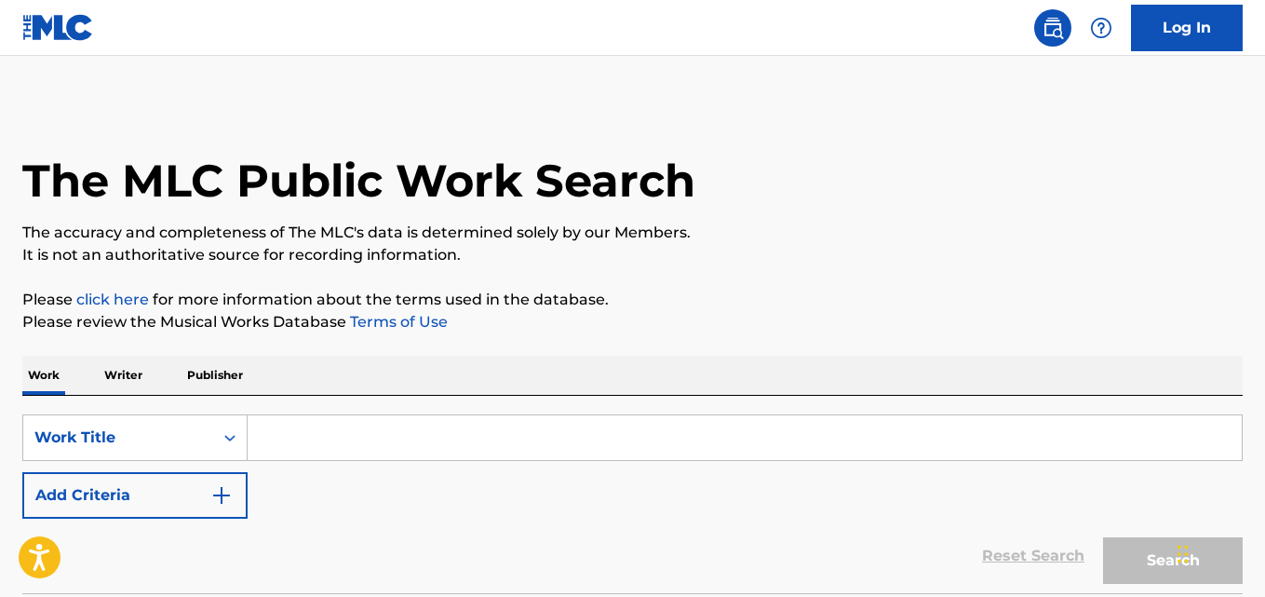
scroll to position [154, 0]
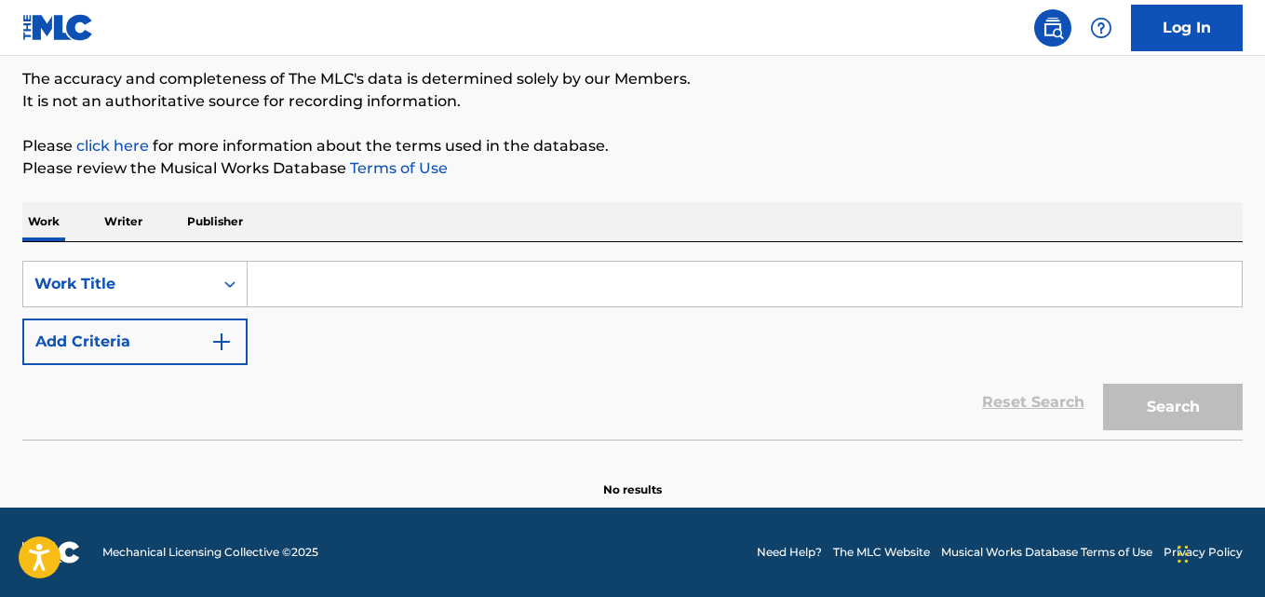
paste input "[PERSON_NAME]"
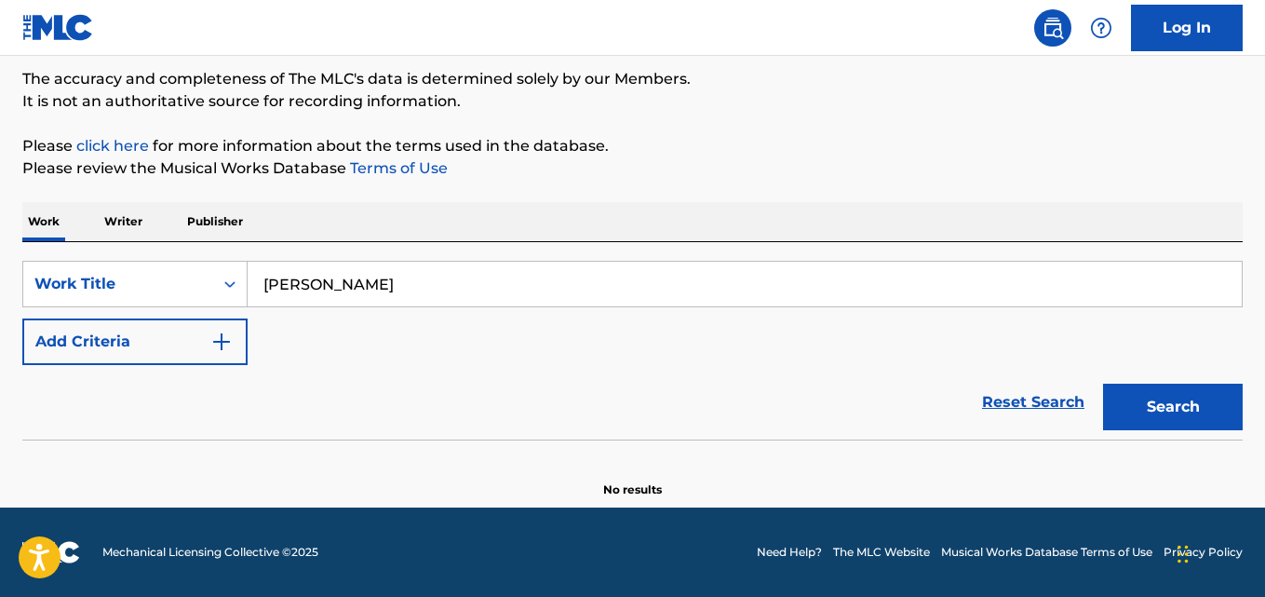
type input "[PERSON_NAME]"
click at [215, 307] on div "SearchWithCriteriaeb460b3e-f32f-47dd-be9f-3c7d461154bf Work Title Michael Quaic…" at bounding box center [632, 313] width 1221 height 104
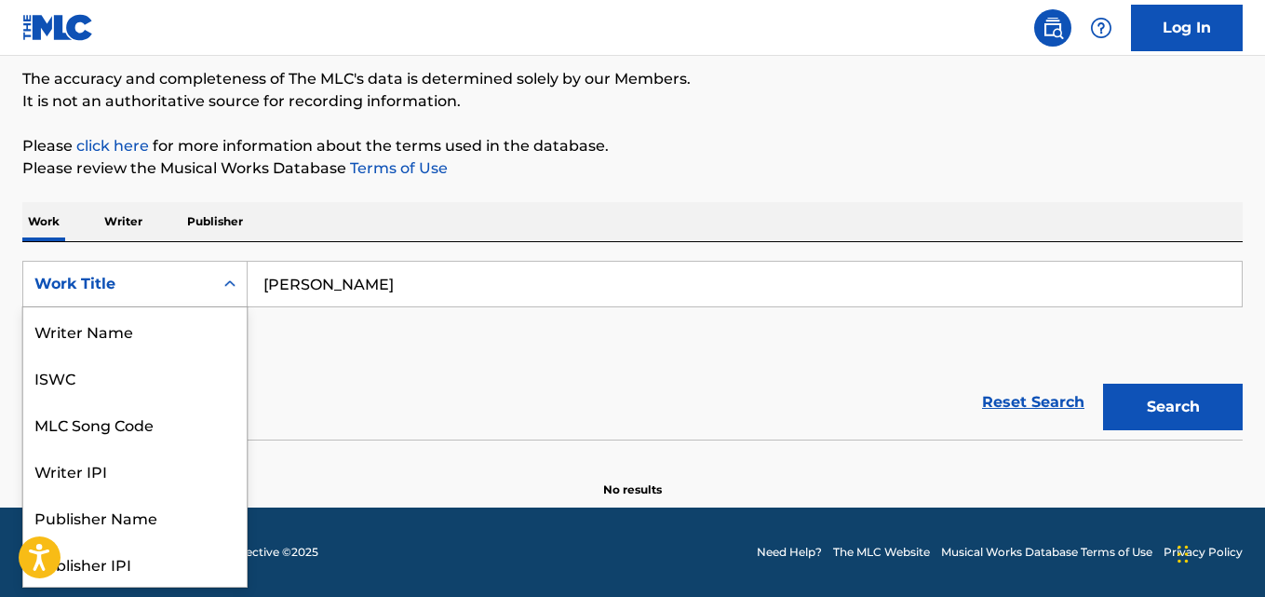
click at [233, 280] on icon "Search Form" at bounding box center [230, 284] width 19 height 19
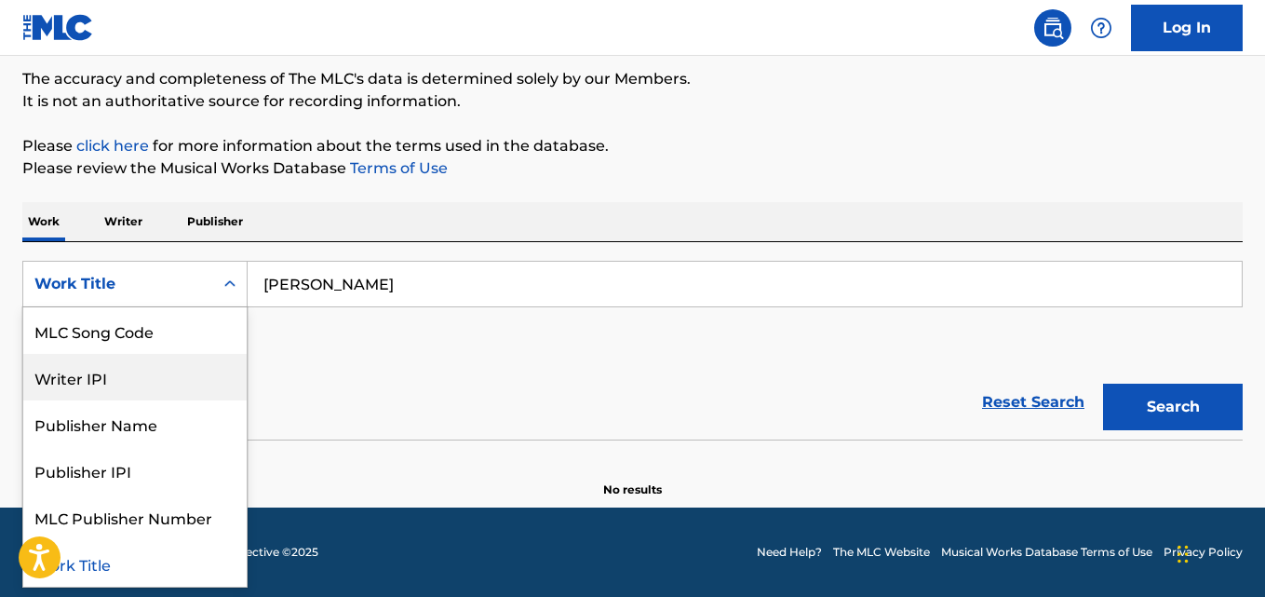
scroll to position [0, 0]
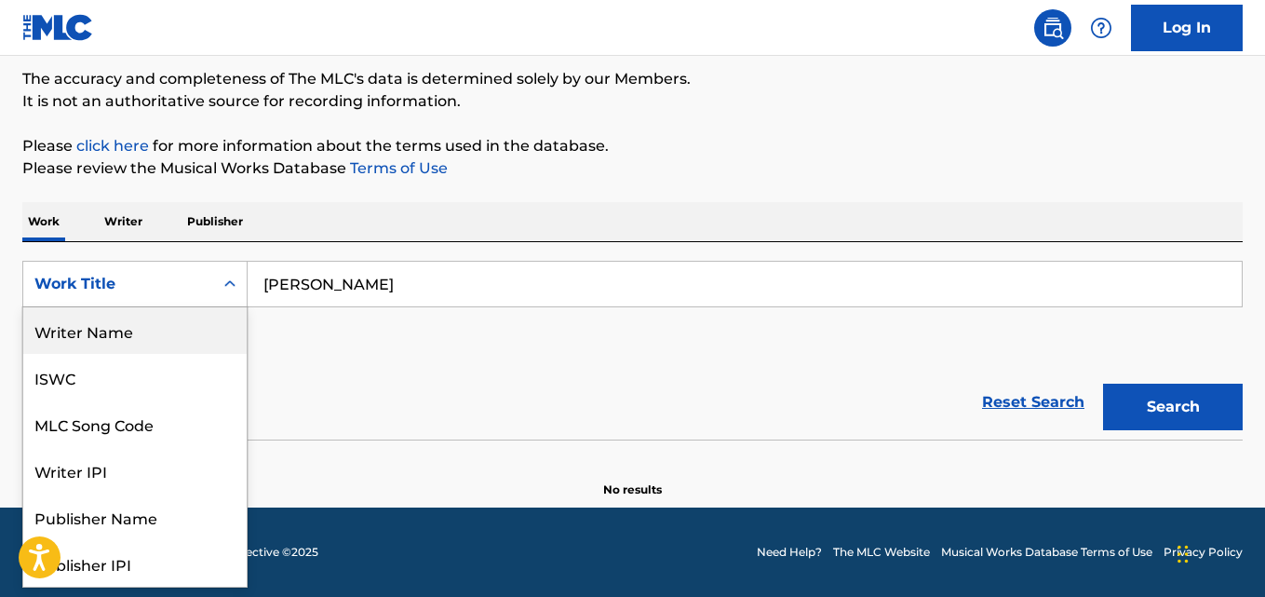
click at [153, 340] on div "Writer Name" at bounding box center [134, 330] width 223 height 47
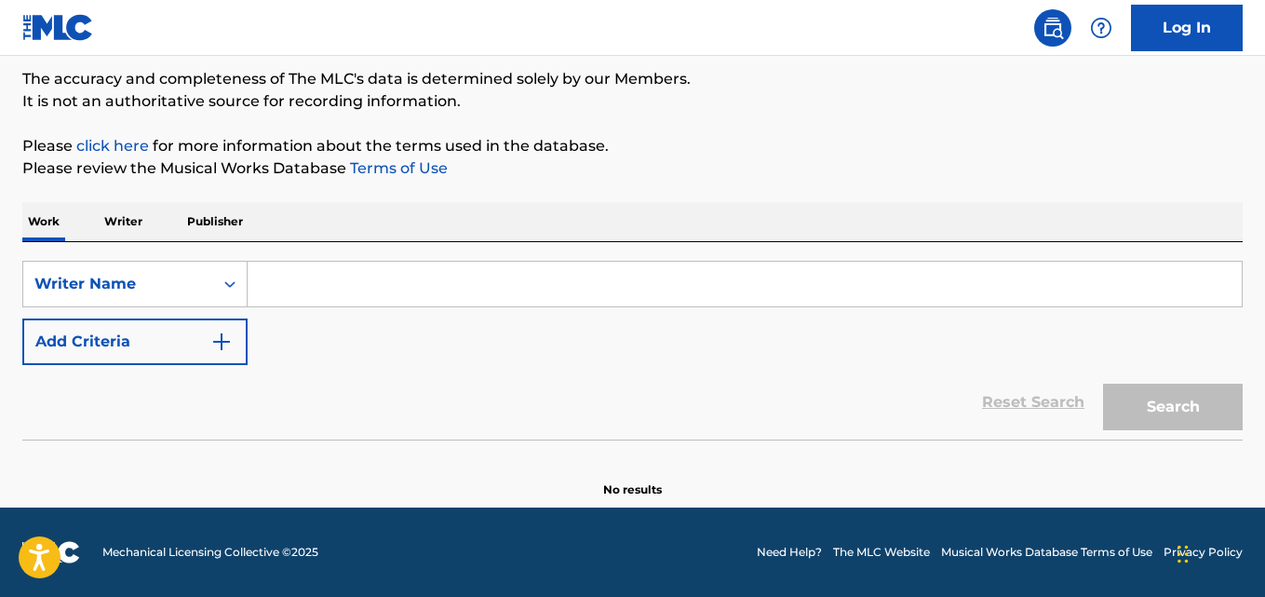
paste input "[PERSON_NAME]"
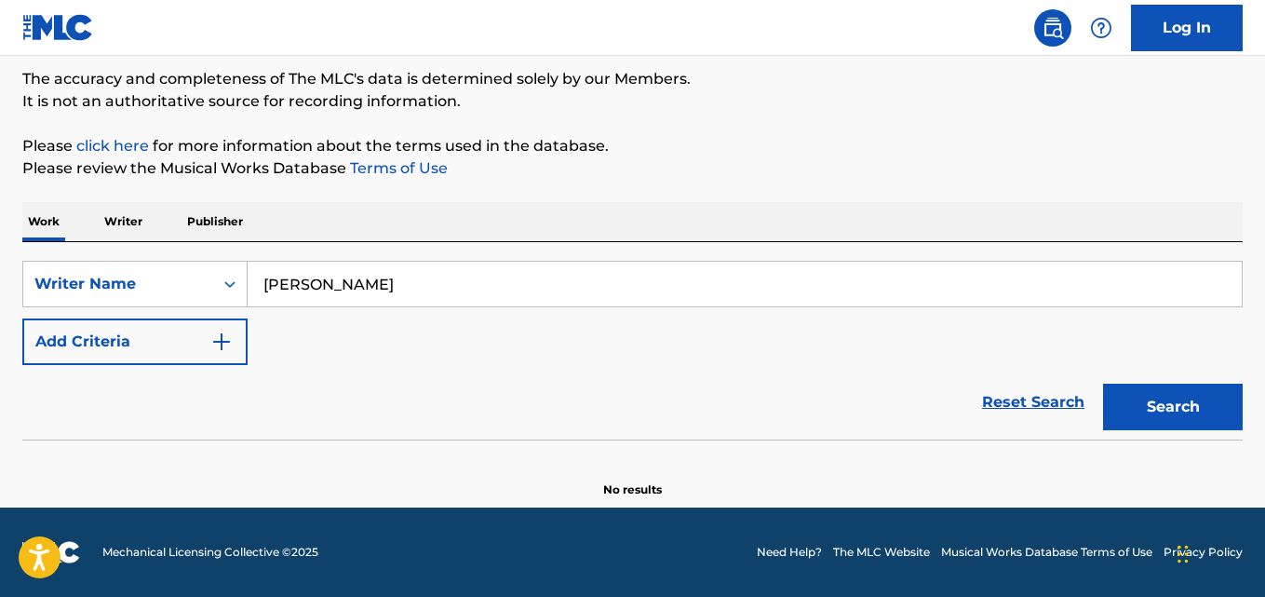
click at [1171, 407] on button "Search" at bounding box center [1173, 407] width 140 height 47
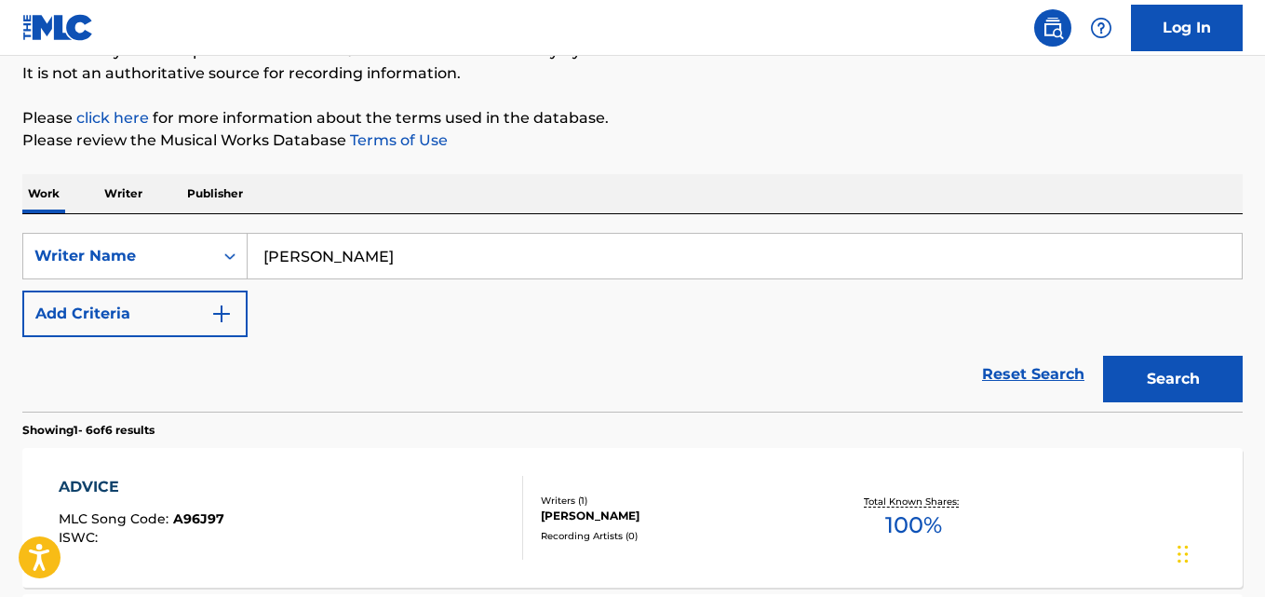
scroll to position [158, 0]
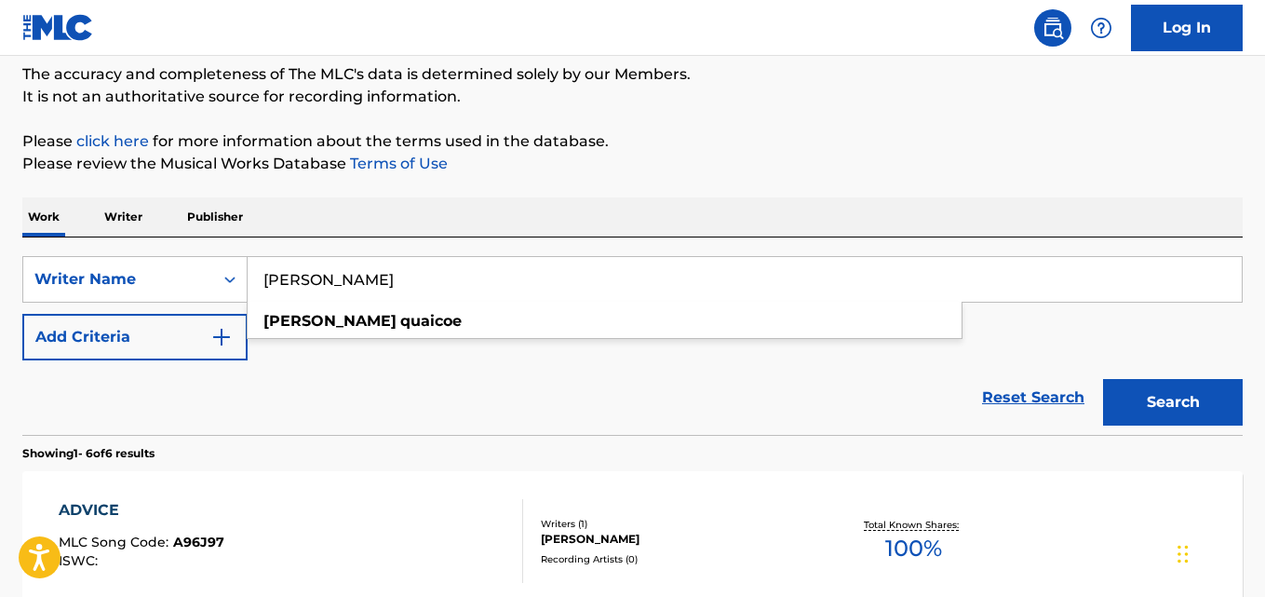
click at [361, 268] on input "[PERSON_NAME]" at bounding box center [745, 279] width 994 height 45
drag, startPoint x: 361, startPoint y: 268, endPoint x: 570, endPoint y: 358, distance: 226.9
click at [366, 275] on input "[PERSON_NAME]" at bounding box center [745, 279] width 994 height 45
paste input "Grateful Tochukwu"
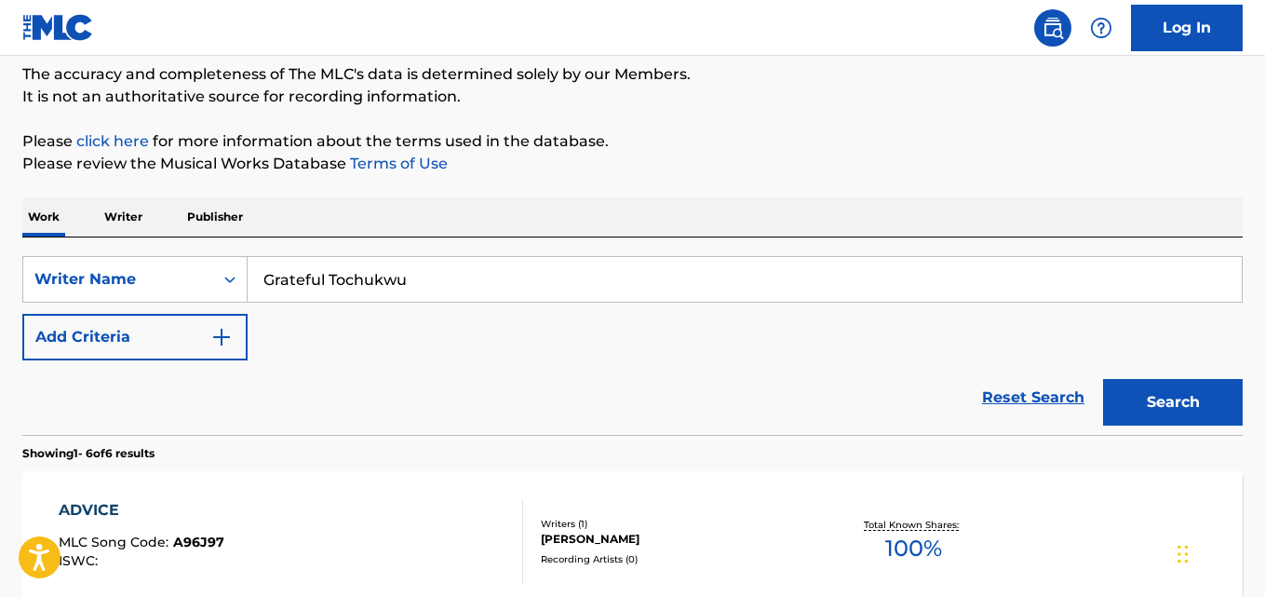
click at [1140, 396] on button "Search" at bounding box center [1173, 402] width 140 height 47
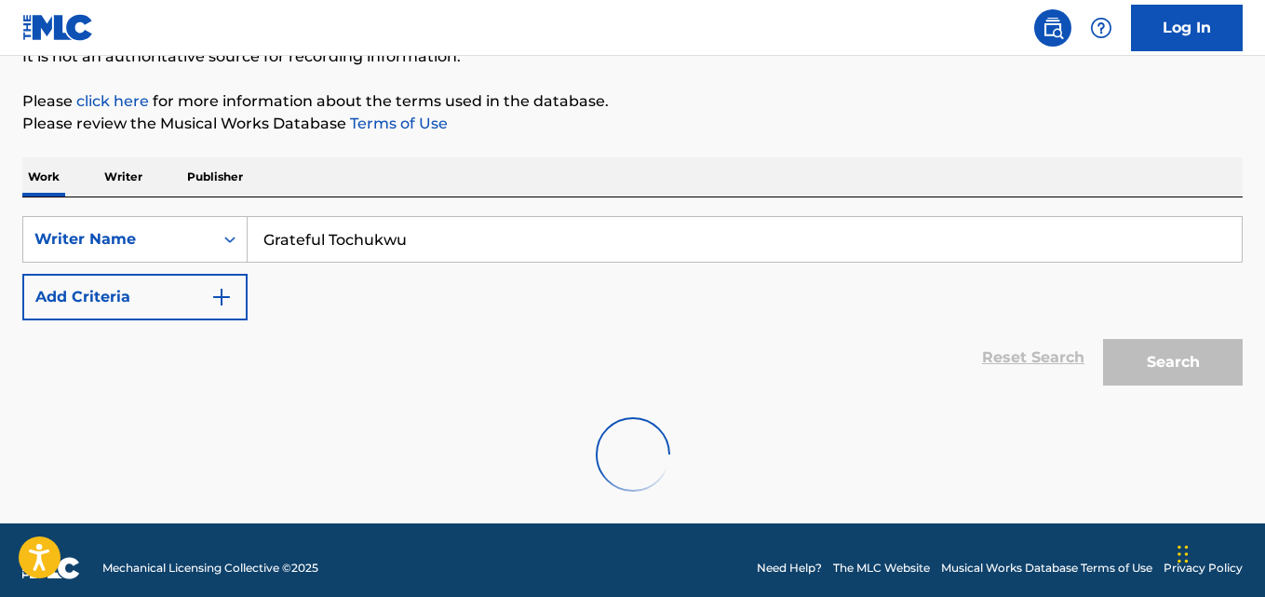
scroll to position [214, 0]
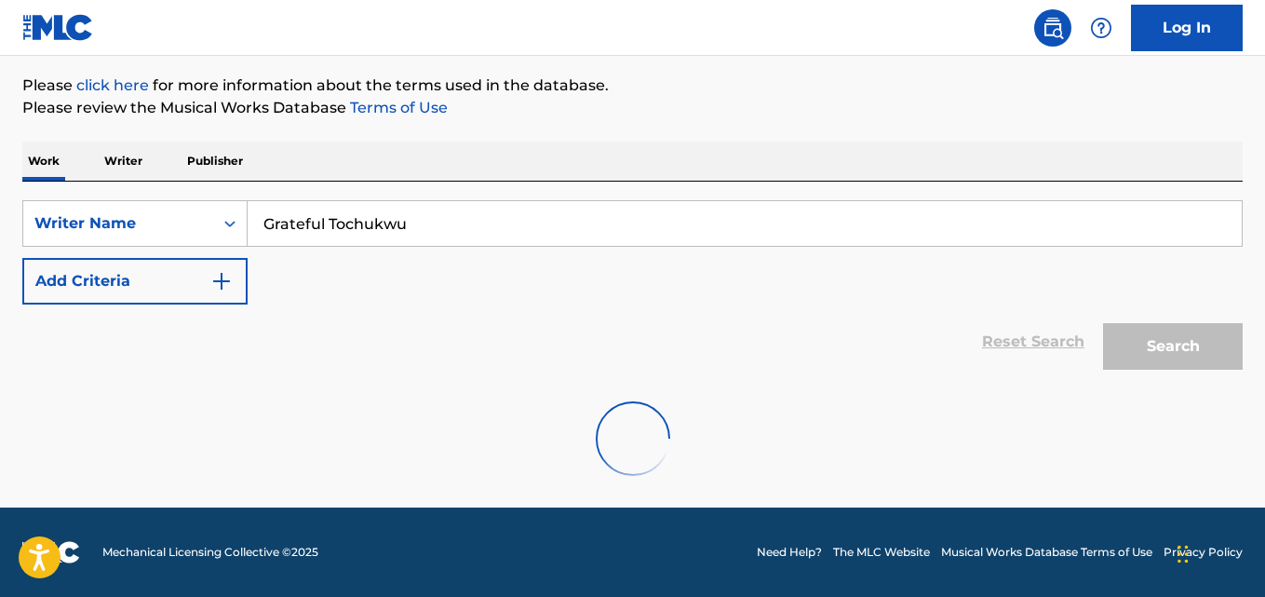
click at [583, 215] on input "Grateful Tochukwu" at bounding box center [745, 223] width 994 height 45
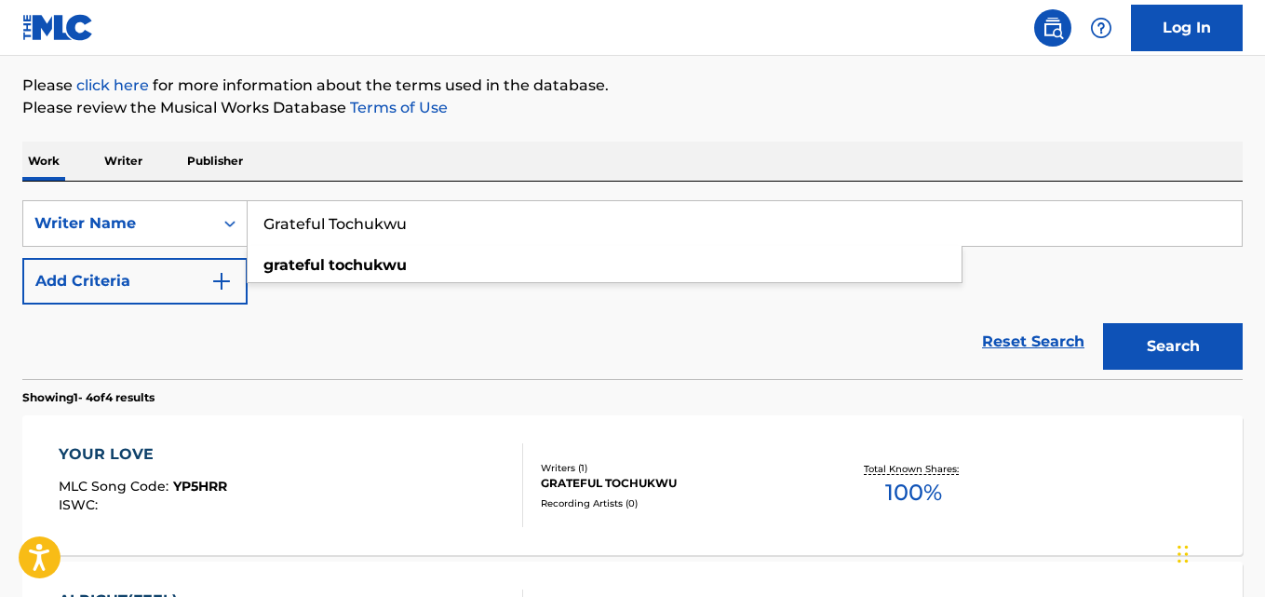
click at [488, 347] on div "Reset Search Search" at bounding box center [632, 341] width 1221 height 74
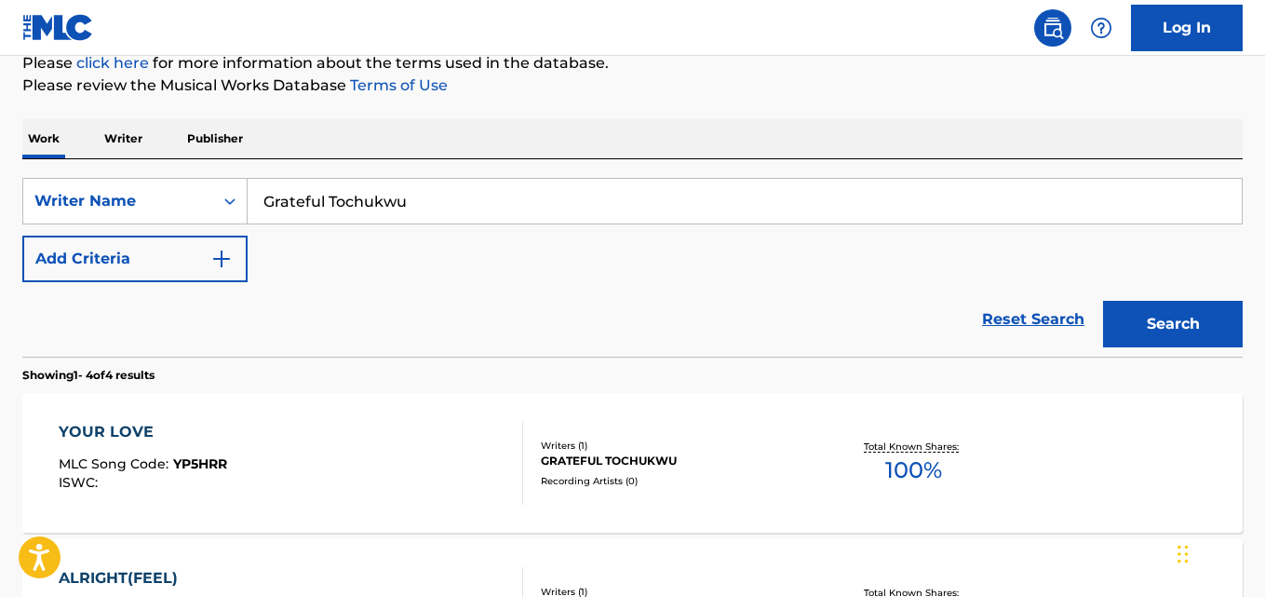
scroll to position [28, 0]
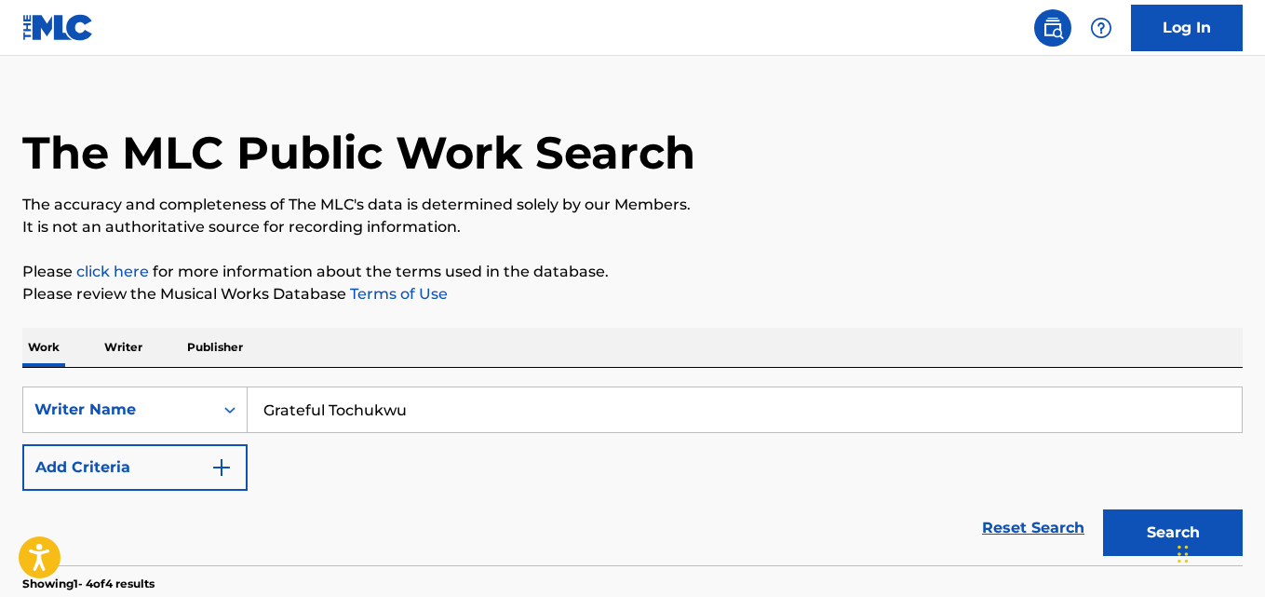
click at [408, 409] on input "Grateful Tochukwu" at bounding box center [745, 409] width 994 height 45
paste input "Shade Alajiki"
click at [1155, 530] on button "Search" at bounding box center [1173, 532] width 140 height 47
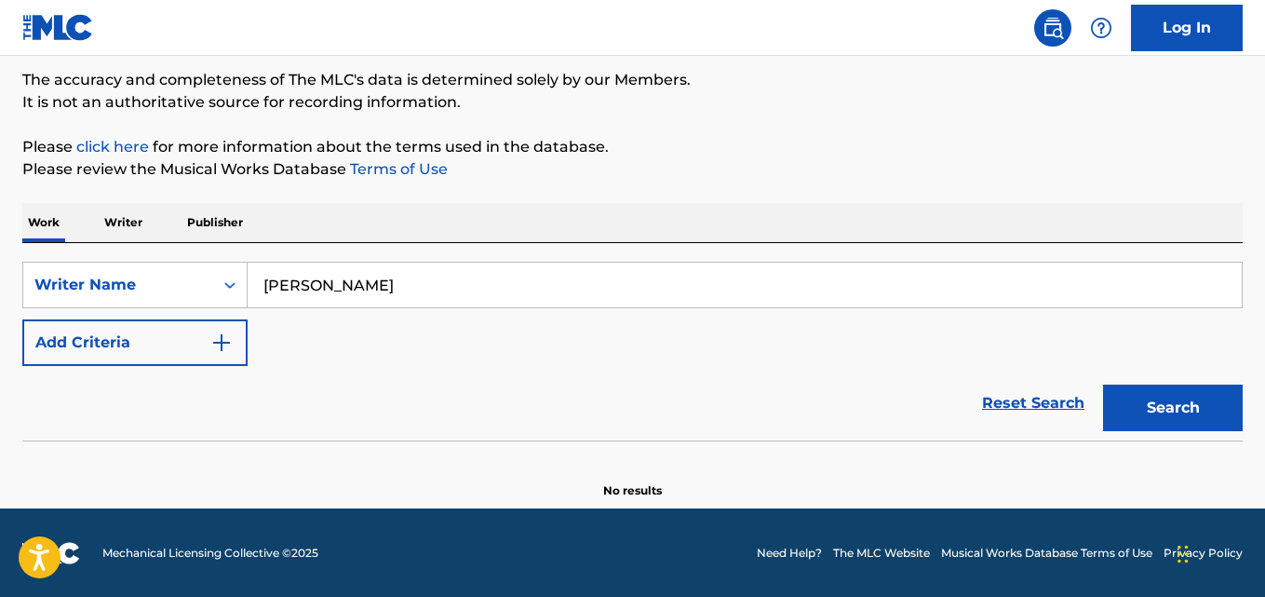
scroll to position [154, 0]
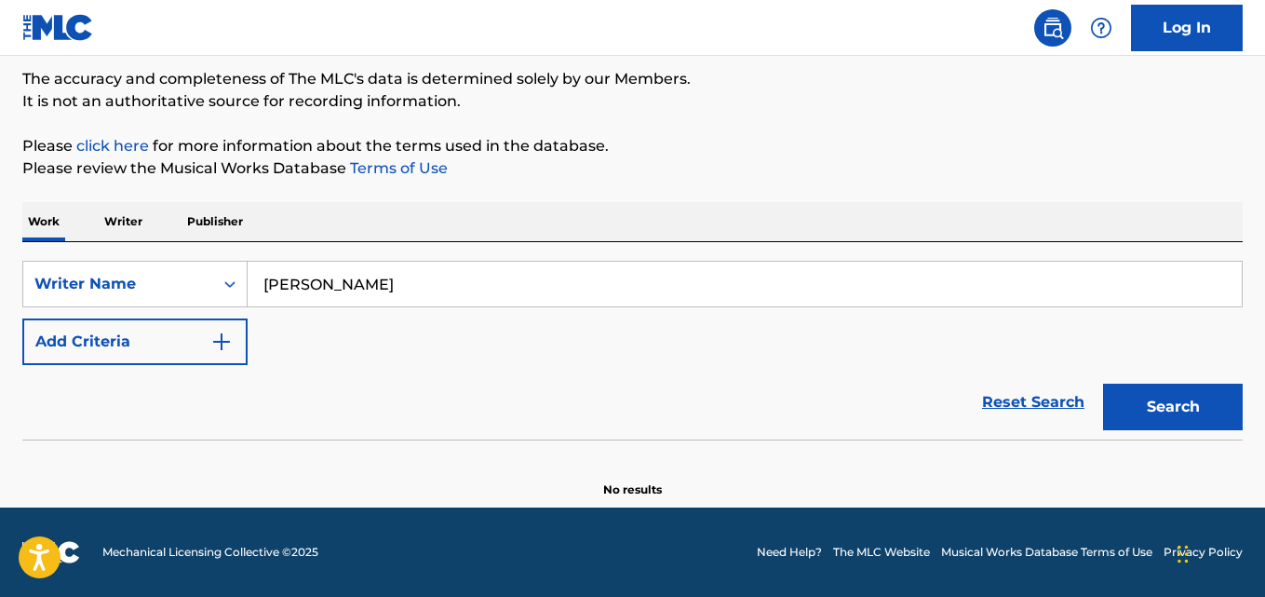
click at [1154, 394] on button "Search" at bounding box center [1173, 407] width 140 height 47
click at [381, 289] on input "Shade Alajiki" at bounding box center [745, 284] width 994 height 45
paste input "Edi Innocent"
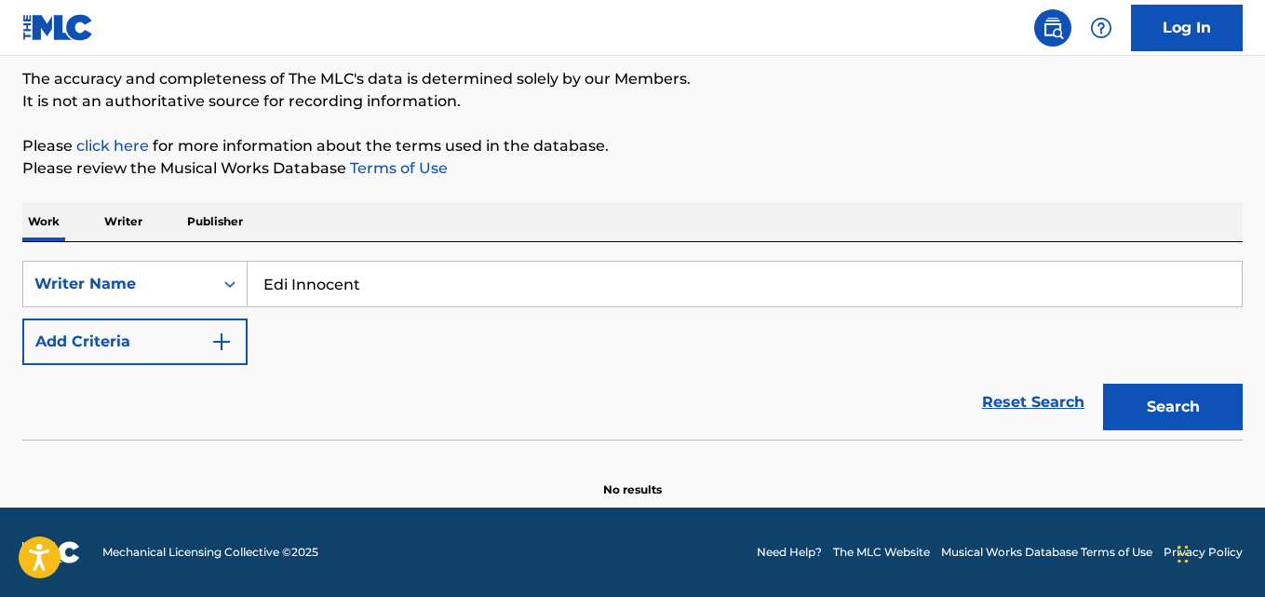
type input "Edi Innocent"
click at [1162, 396] on button "Search" at bounding box center [1173, 407] width 140 height 47
click at [1151, 402] on button "Search" at bounding box center [1173, 407] width 140 height 47
click at [1187, 425] on button "Search" at bounding box center [1173, 407] width 140 height 47
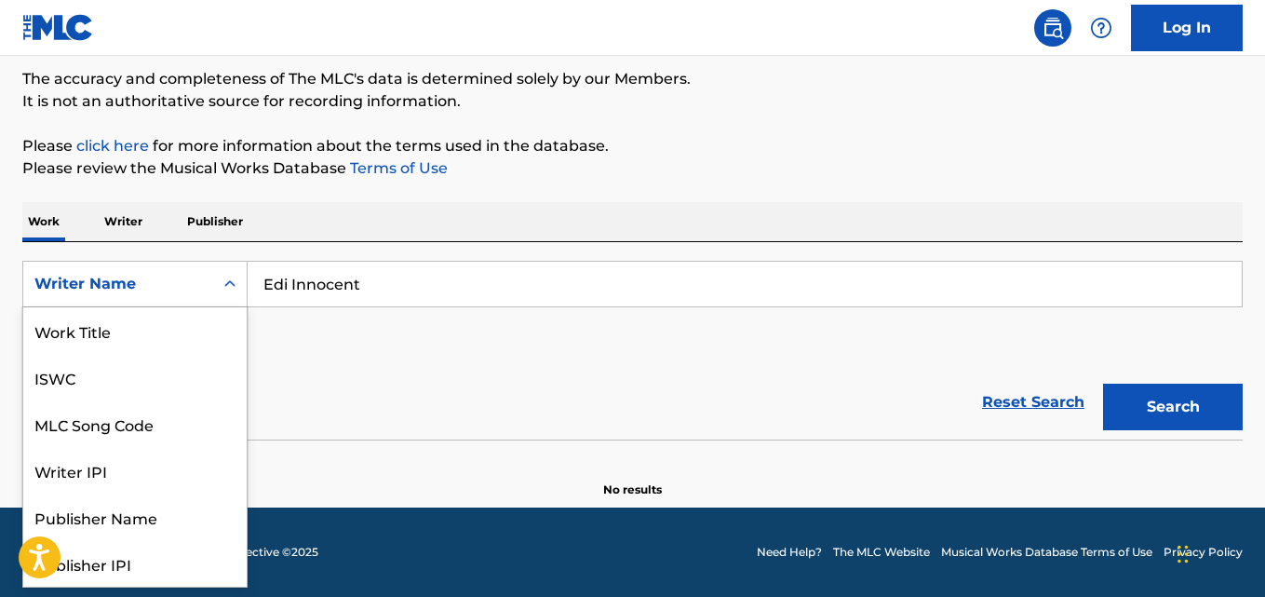
click at [187, 284] on div "Writer Name" at bounding box center [118, 284] width 168 height 22
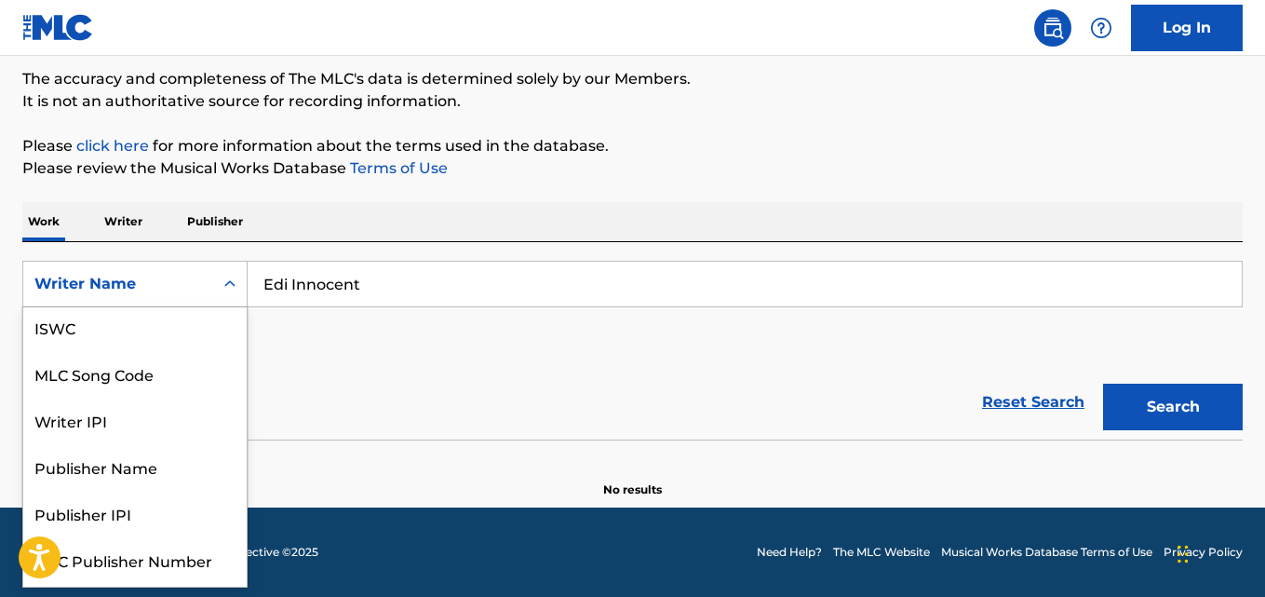
scroll to position [93, 0]
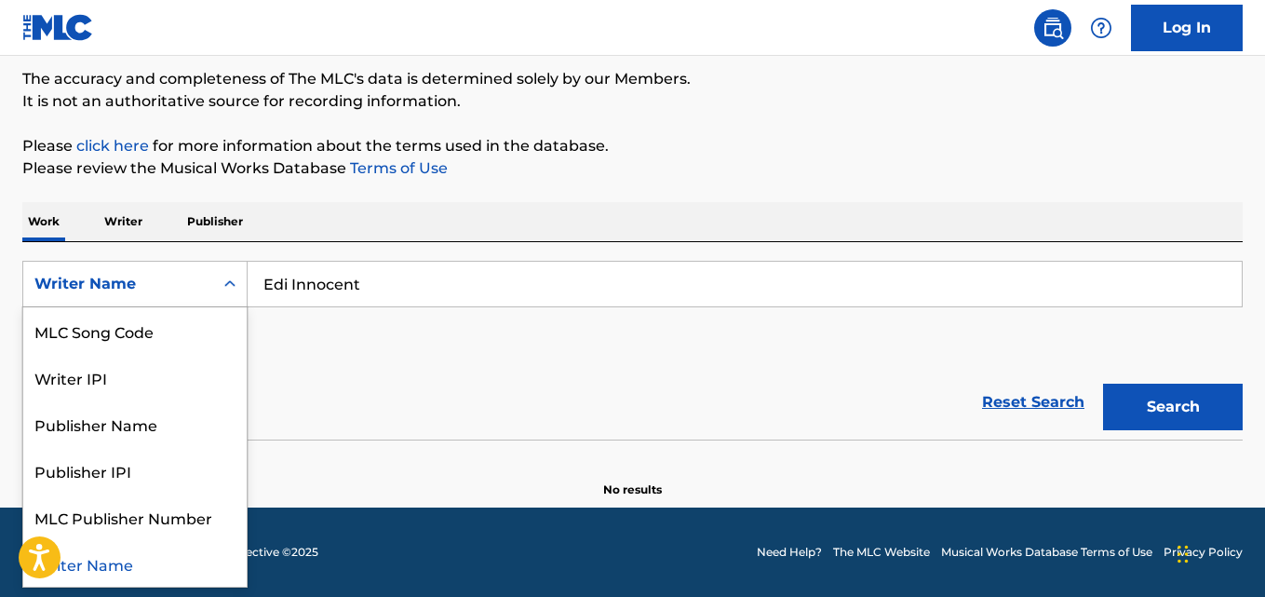
click at [158, 562] on div "Writer Name" at bounding box center [134, 563] width 223 height 47
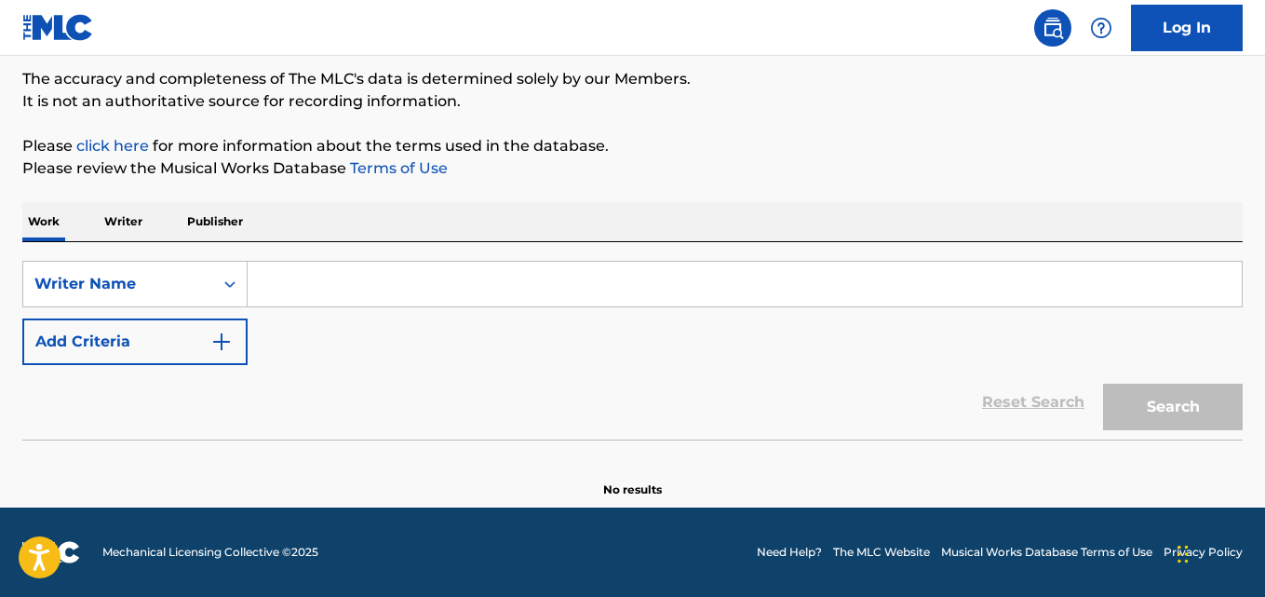
click at [374, 276] on input "Search Form" at bounding box center [745, 284] width 994 height 45
paste input "Edi Innocent"
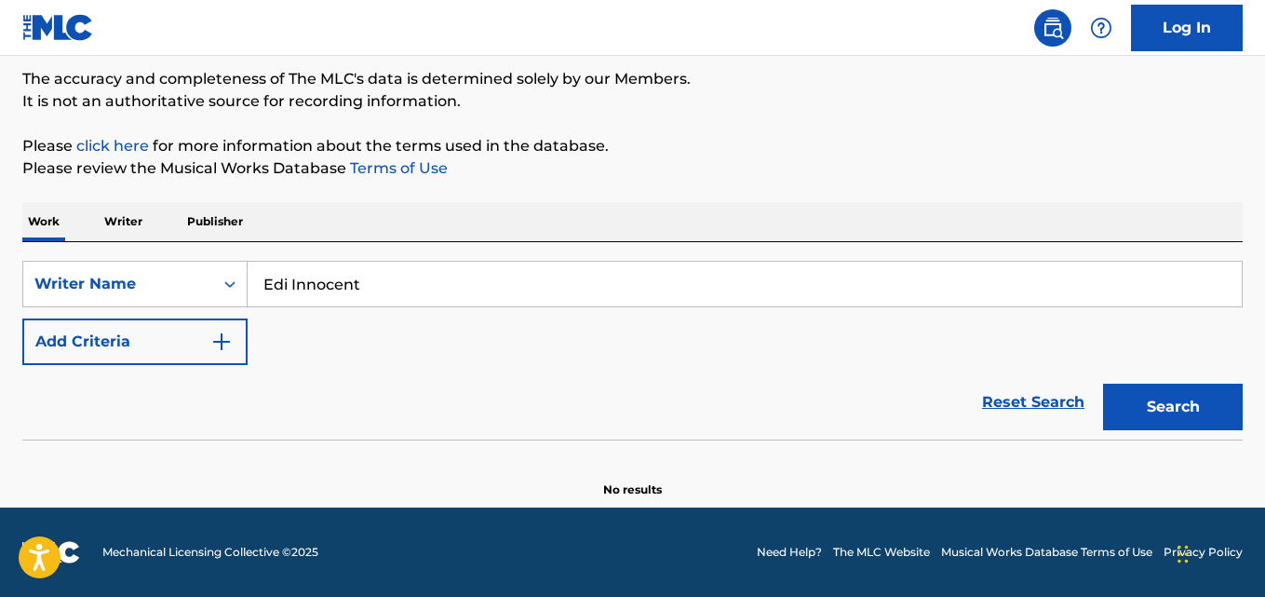
type input "Edi Innocent"
click at [1134, 396] on button "Search" at bounding box center [1173, 407] width 140 height 47
